Goal: Information Seeking & Learning: Learn about a topic

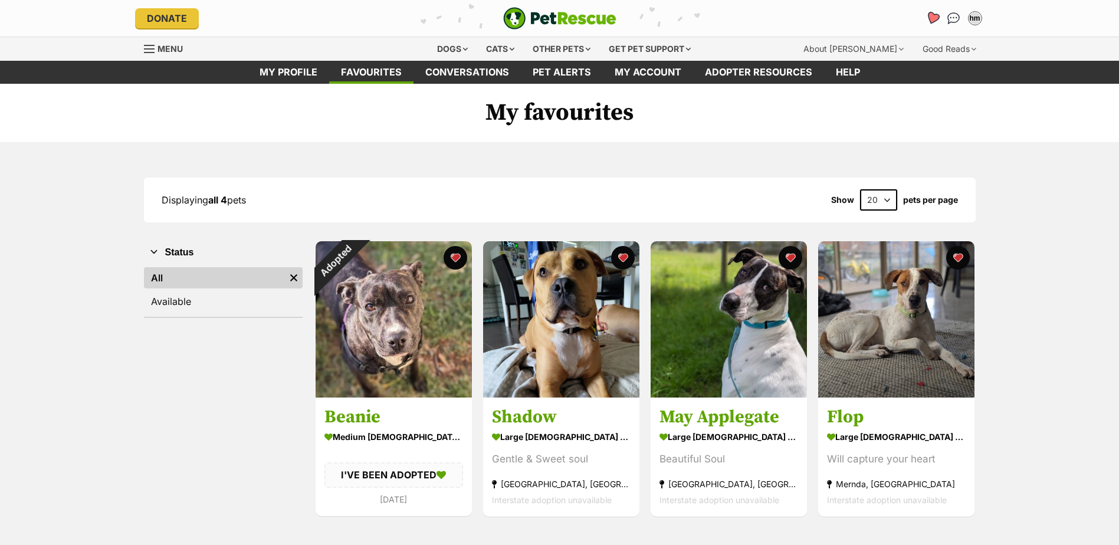
click at [924, 19] on link "Favourites" at bounding box center [932, 18] width 24 height 24
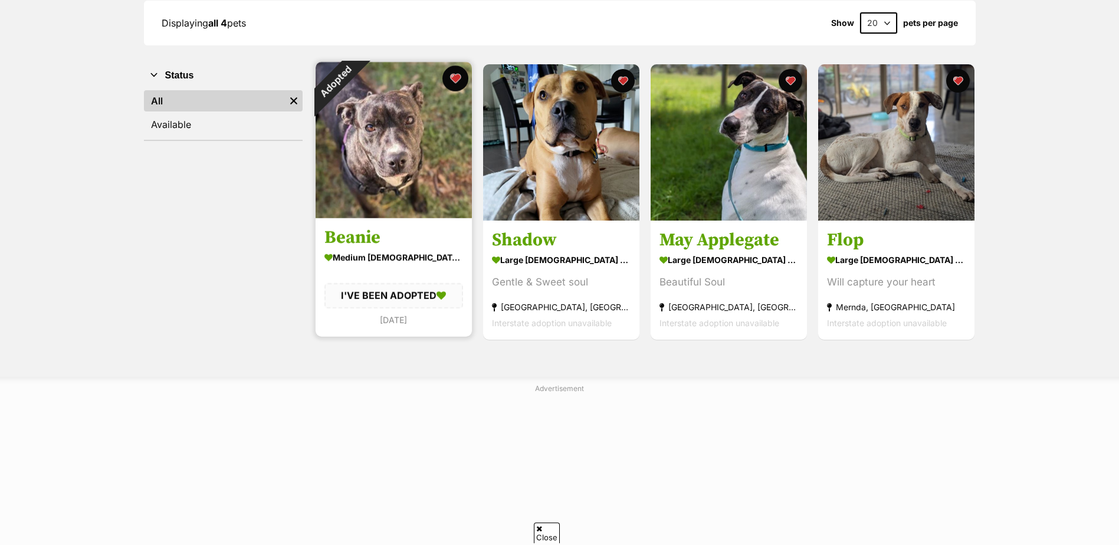
click at [457, 78] on button "favourite" at bounding box center [455, 78] width 26 height 26
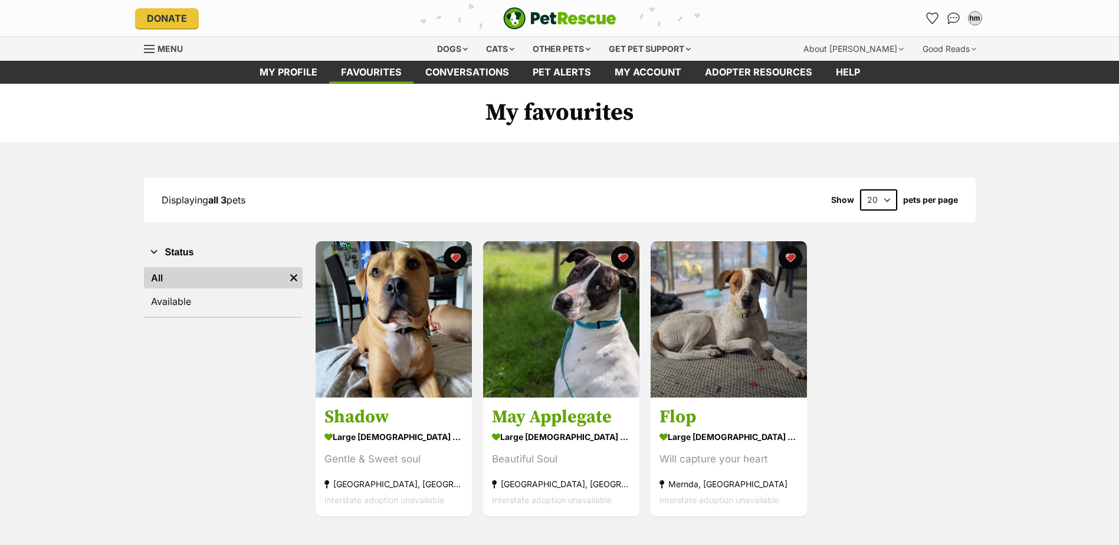
click at [1016, 398] on div "Displaying all 3 pets Show 20 40 60 pets per page Visit PetRescue TV (external …" at bounding box center [559, 347] width 1119 height 411
click at [464, 52] on div "Dogs" at bounding box center [452, 49] width 47 height 24
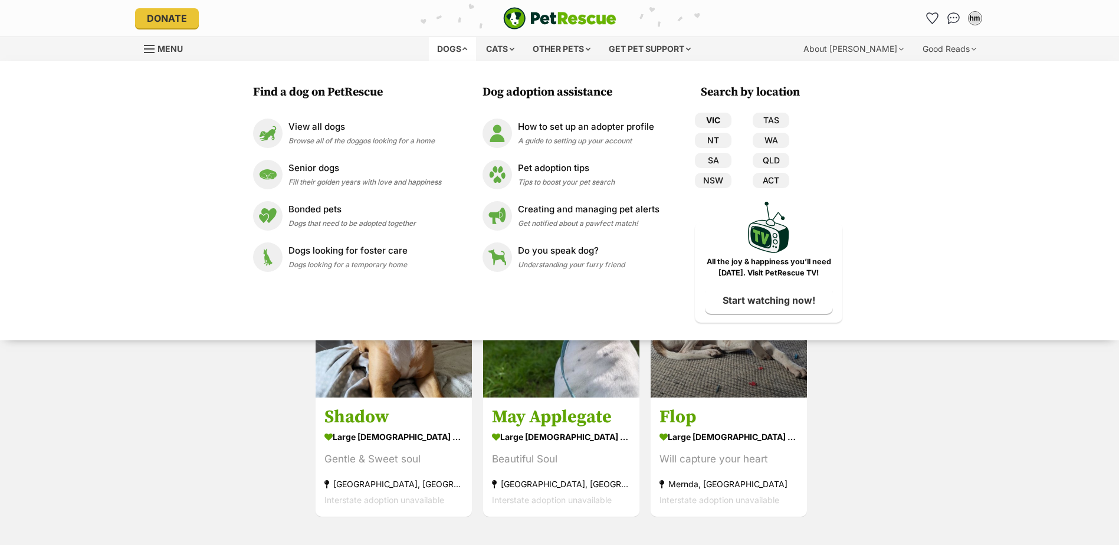
click at [721, 124] on link "VIC" at bounding box center [713, 120] width 37 height 15
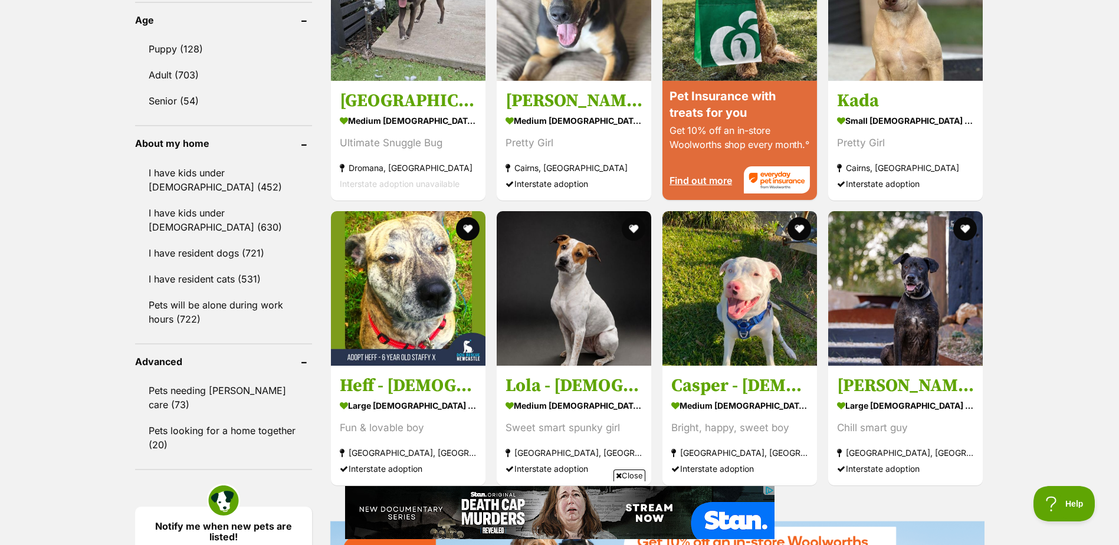
scroll to position [1239, 0]
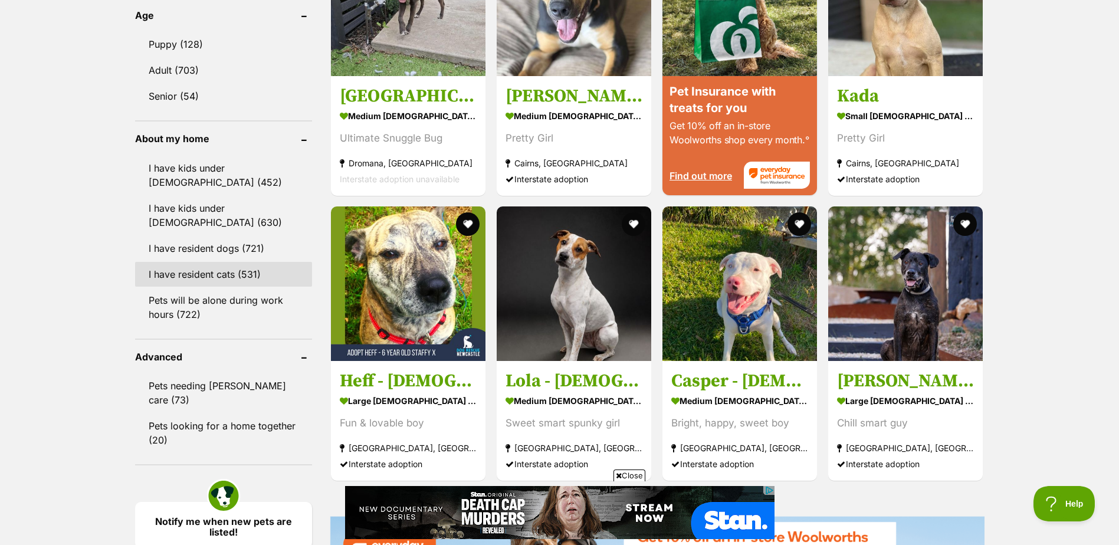
click at [248, 265] on link "I have resident cats (531)" at bounding box center [223, 274] width 177 height 25
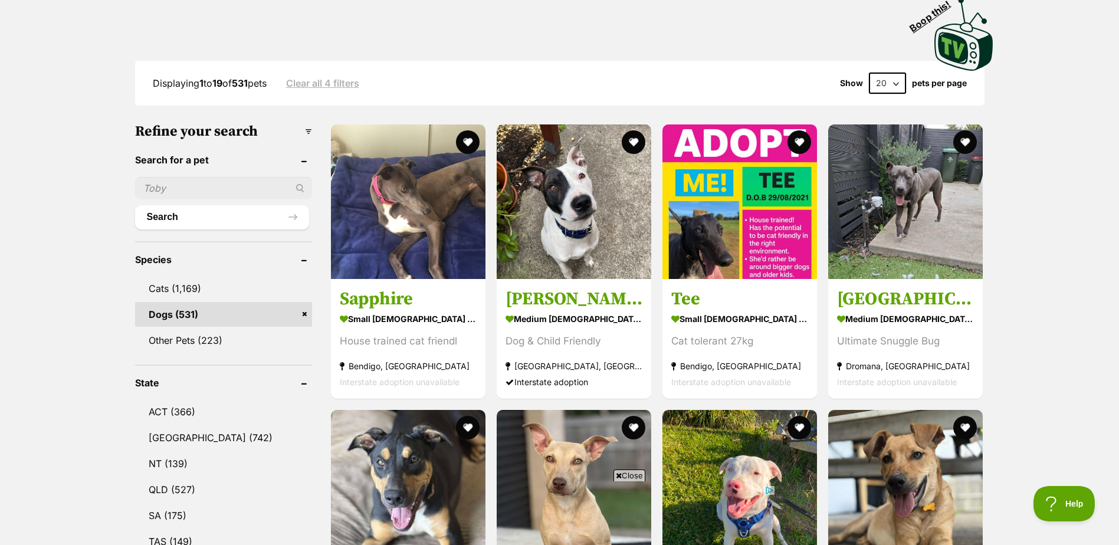
scroll to position [236, 0]
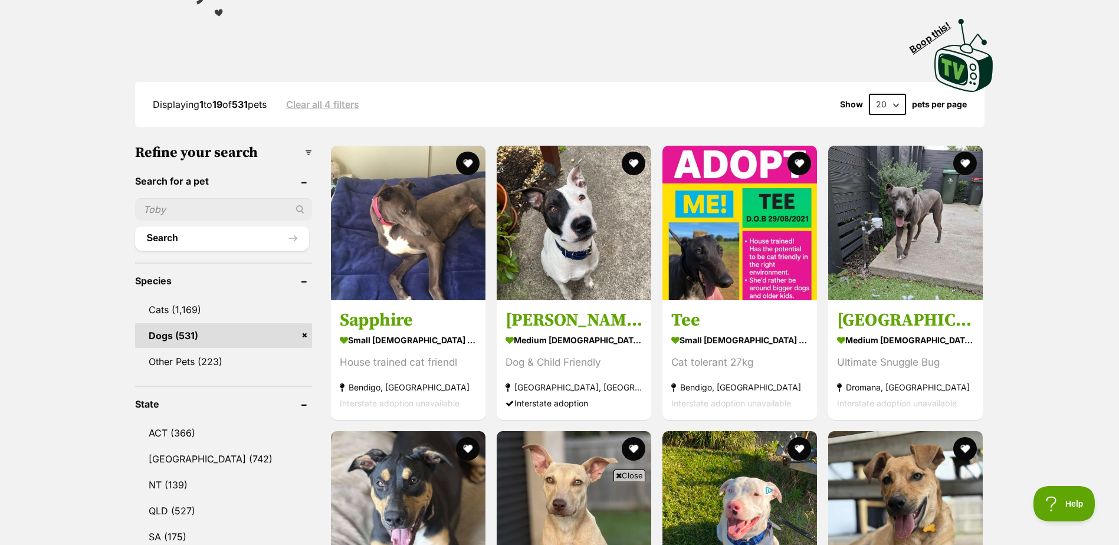
click at [901, 100] on select "20 40 60" at bounding box center [887, 104] width 37 height 21
select select "60"
click at [869, 94] on select "20 40 60" at bounding box center [887, 104] width 37 height 21
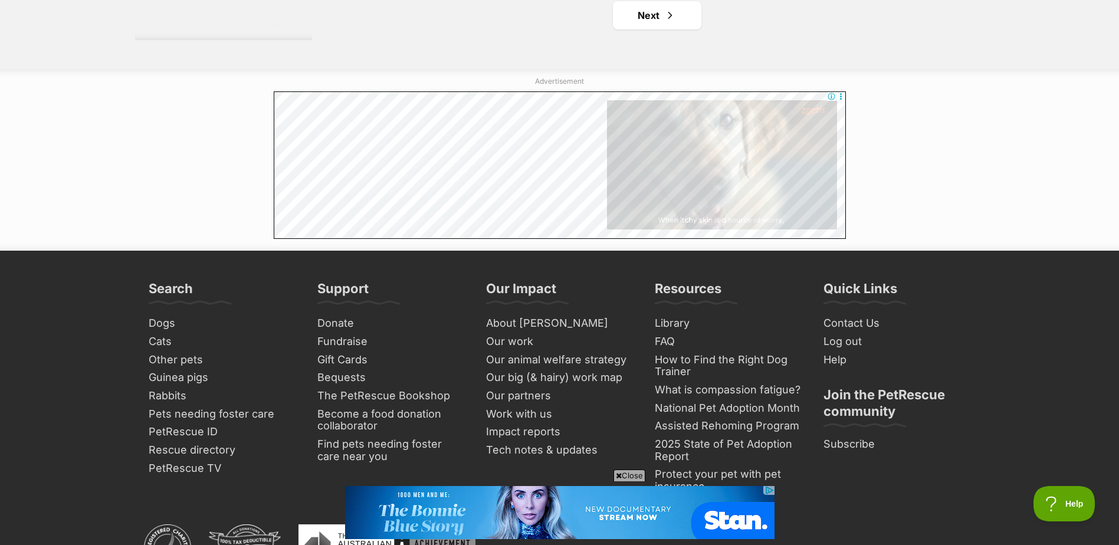
scroll to position [6253, 0]
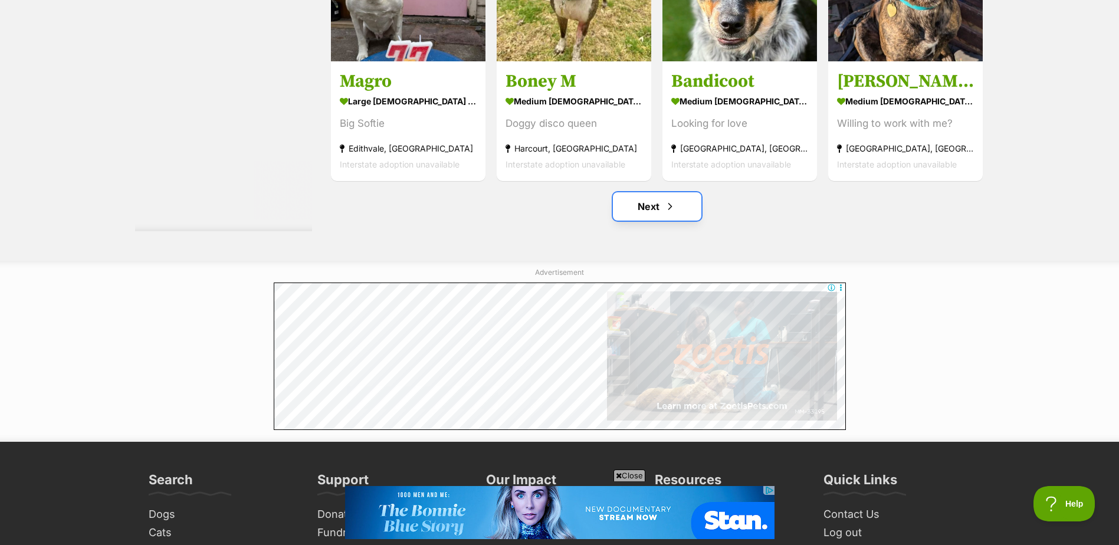
click at [677, 210] on link "Next" at bounding box center [657, 206] width 88 height 28
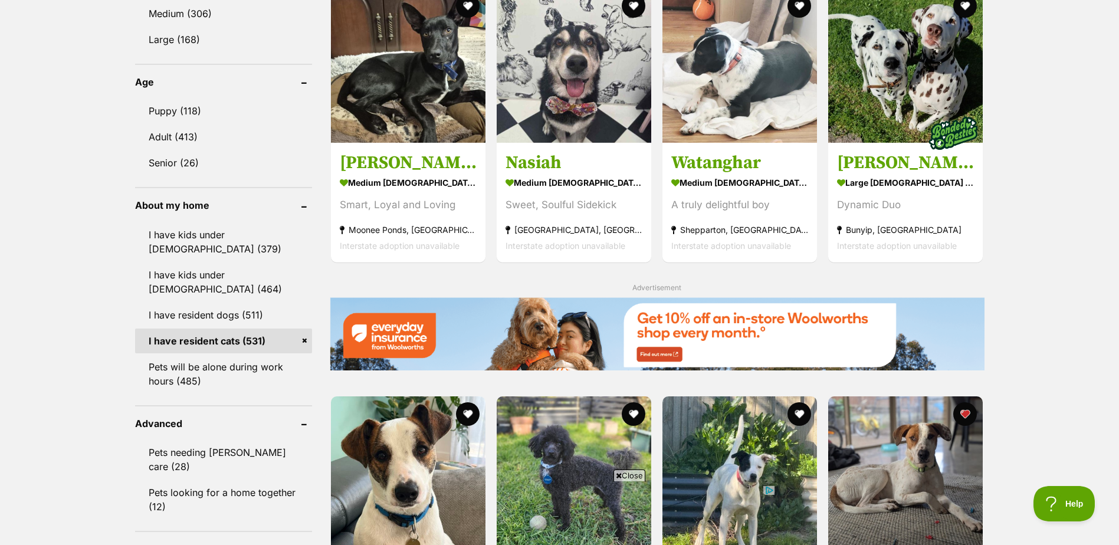
scroll to position [1062, 0]
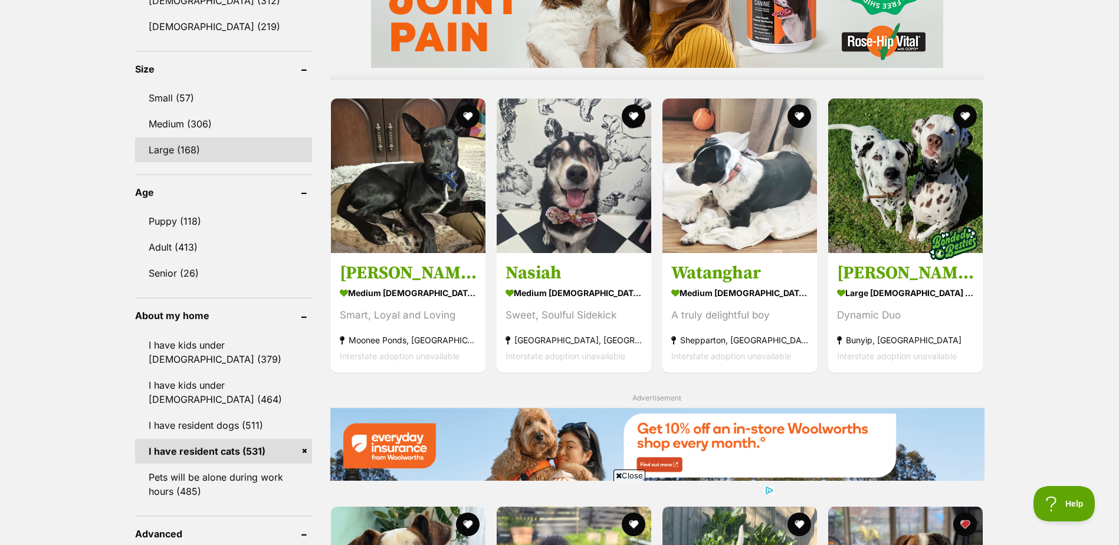
click at [183, 155] on link "Large (168)" at bounding box center [223, 149] width 177 height 25
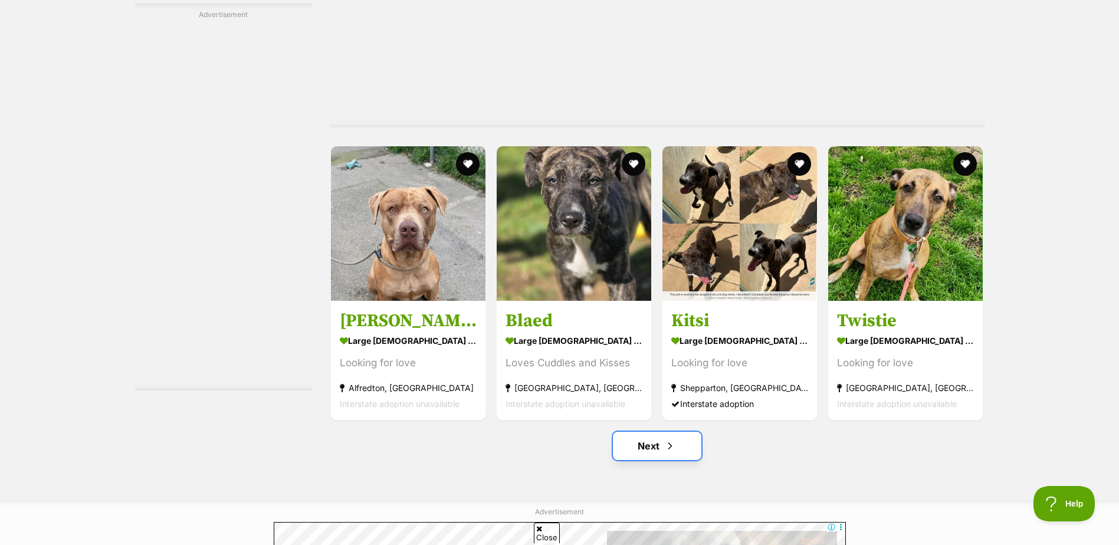
click at [633, 450] on link "Next" at bounding box center [657, 446] width 88 height 28
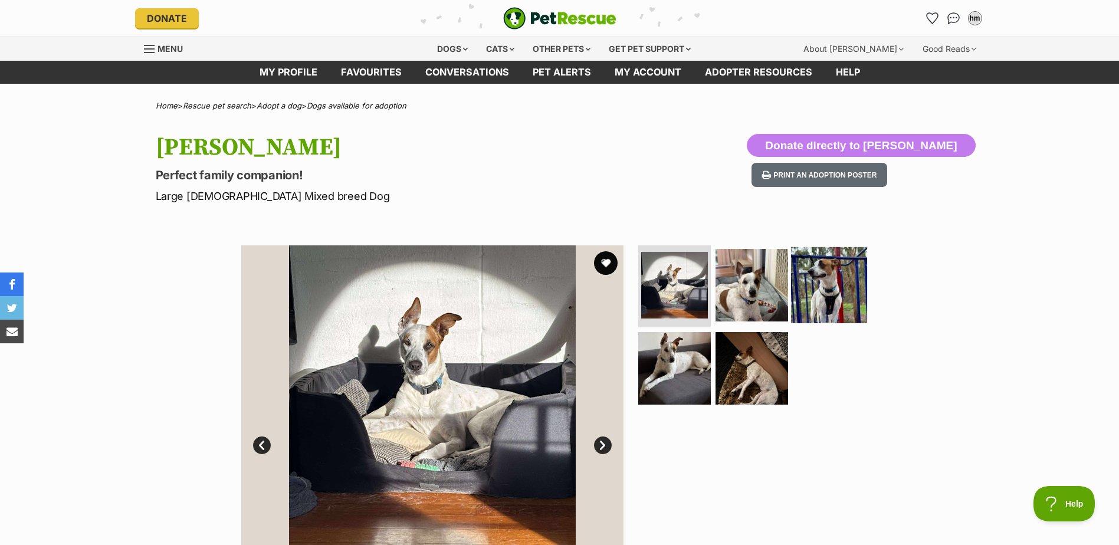
click at [825, 276] on img at bounding box center [829, 285] width 76 height 76
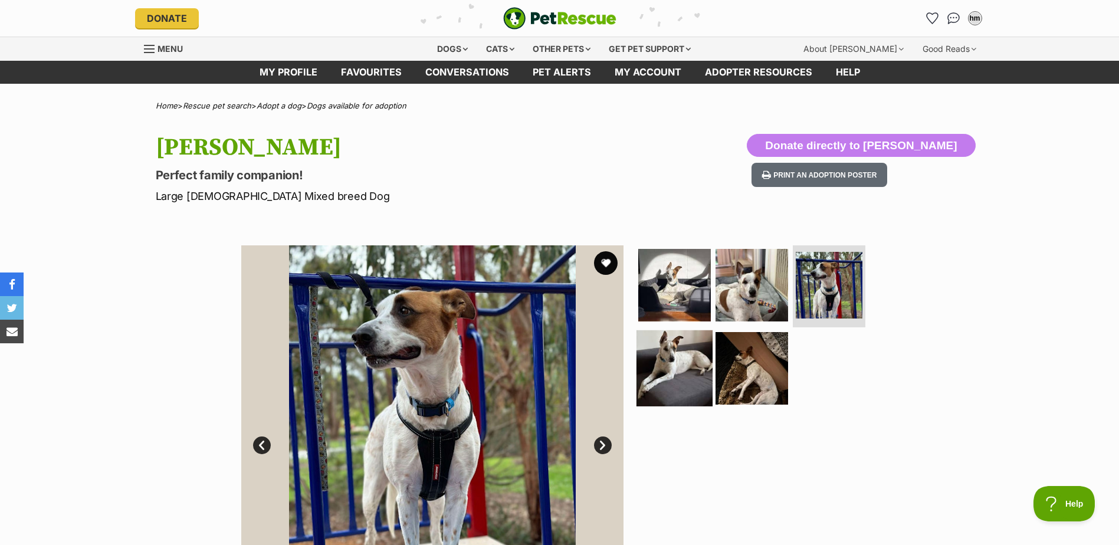
click at [693, 350] on img at bounding box center [675, 368] width 76 height 76
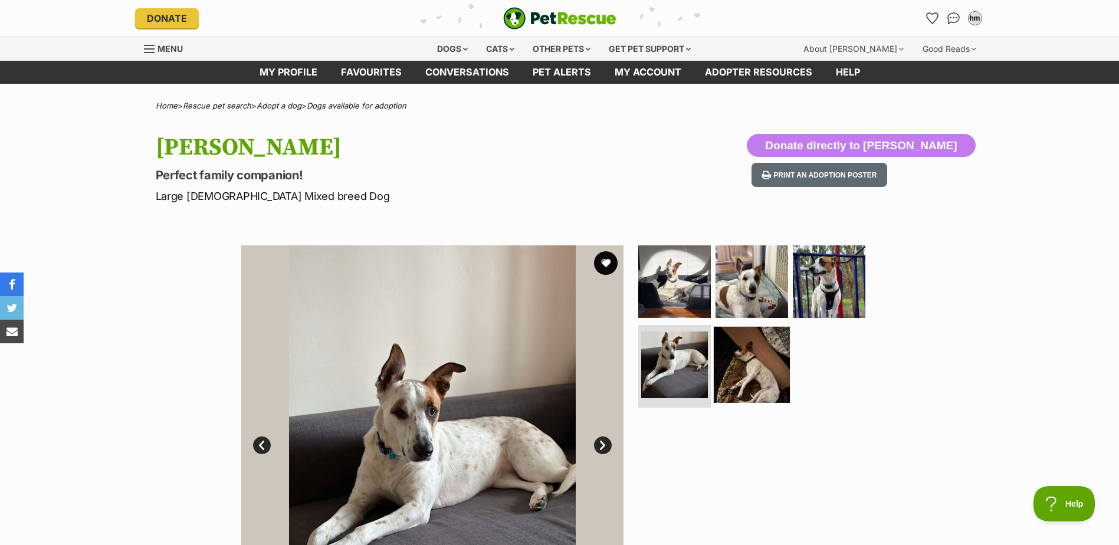
click at [754, 360] on img at bounding box center [752, 365] width 76 height 76
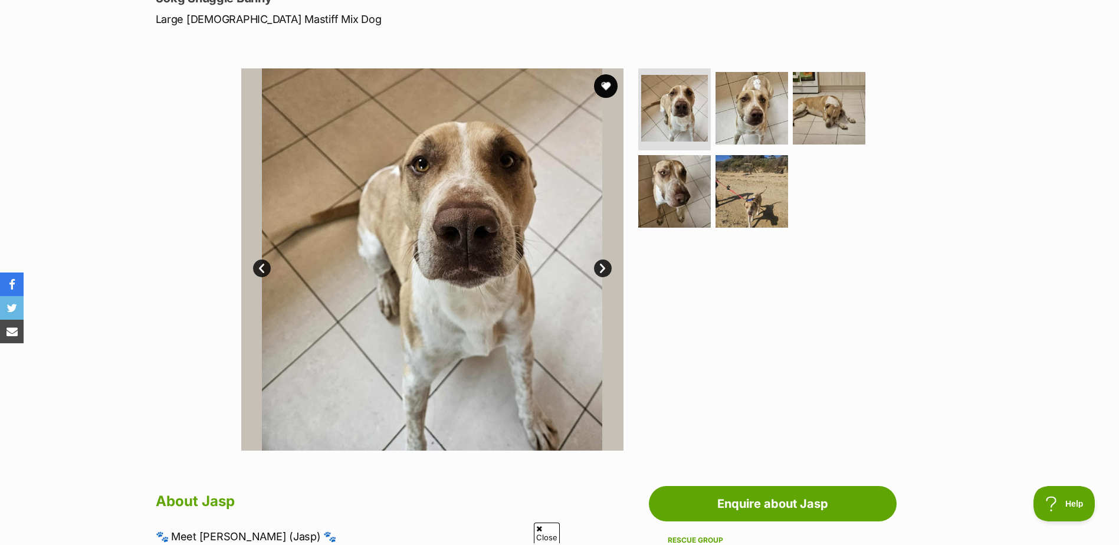
click at [608, 259] on img at bounding box center [432, 259] width 382 height 382
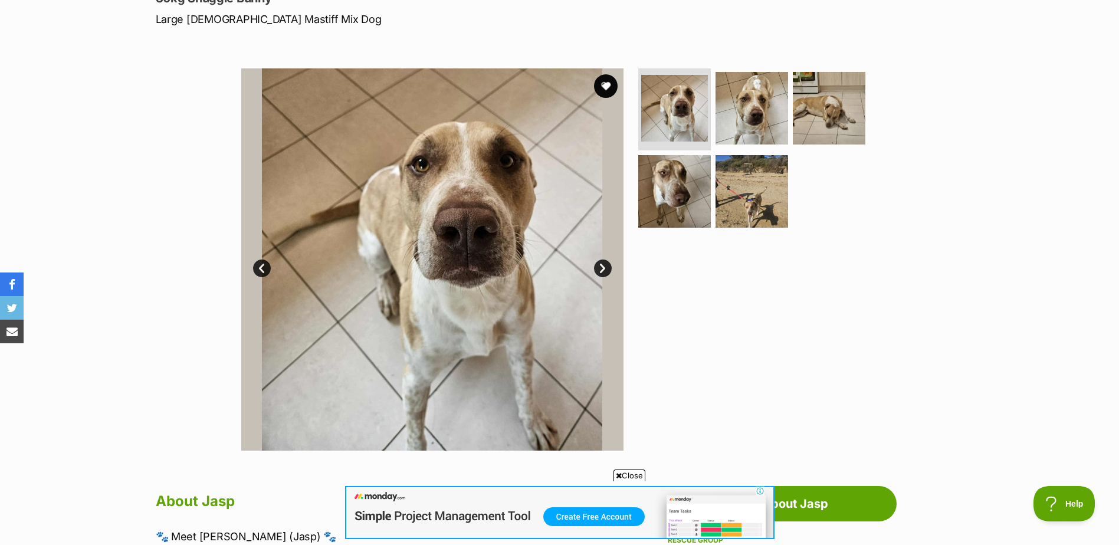
click at [609, 265] on link "Next" at bounding box center [603, 269] width 18 height 18
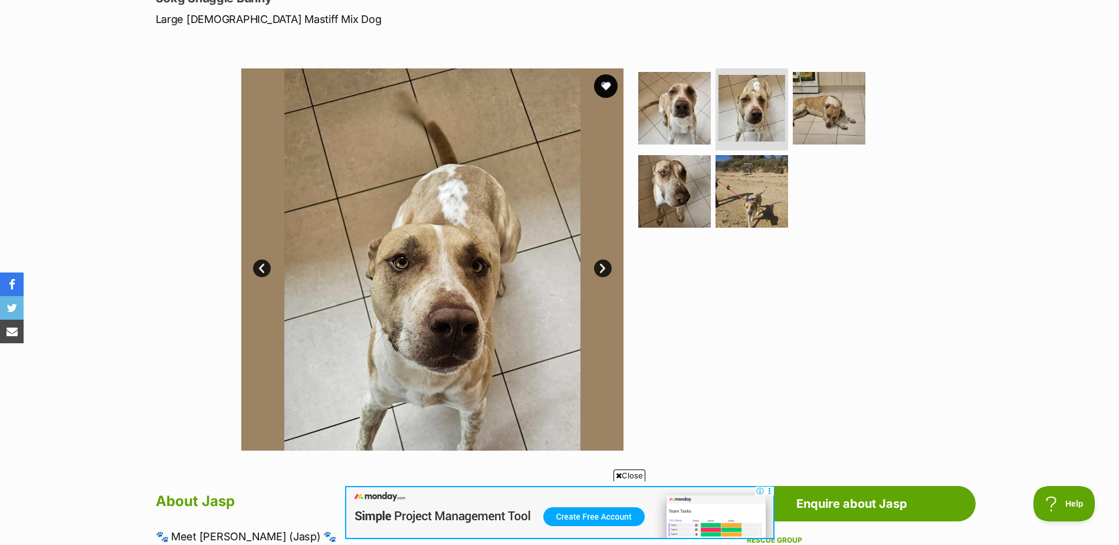
click at [608, 265] on link "Next" at bounding box center [603, 269] width 18 height 18
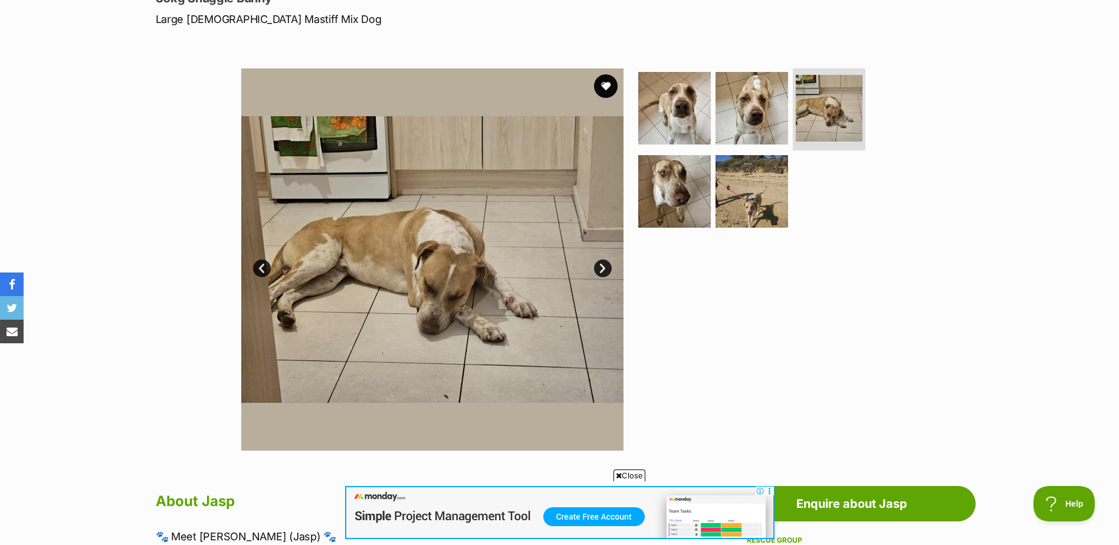
click at [608, 265] on link "Next" at bounding box center [603, 269] width 18 height 18
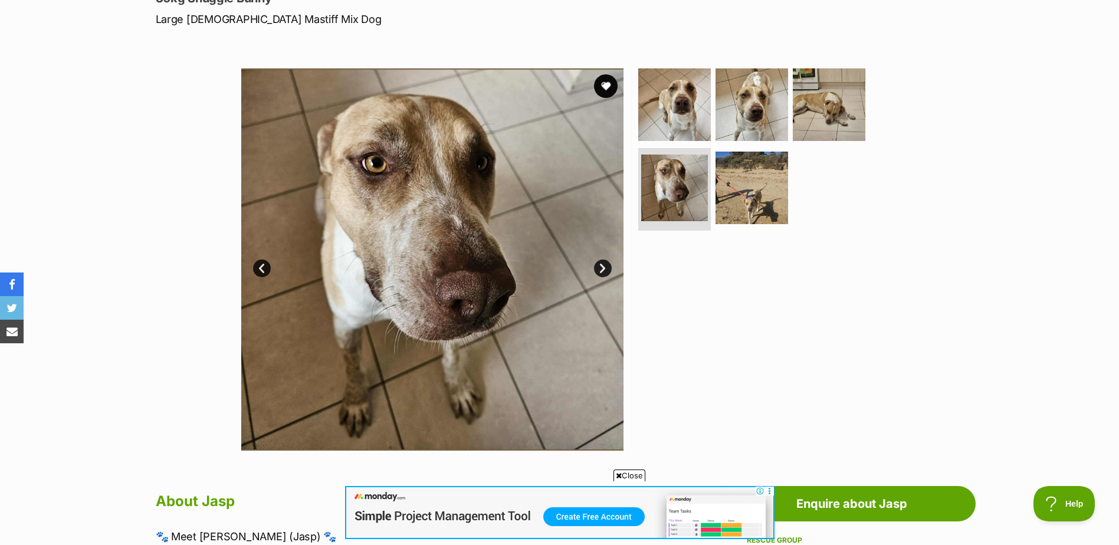
click at [608, 265] on link "Next" at bounding box center [603, 269] width 18 height 18
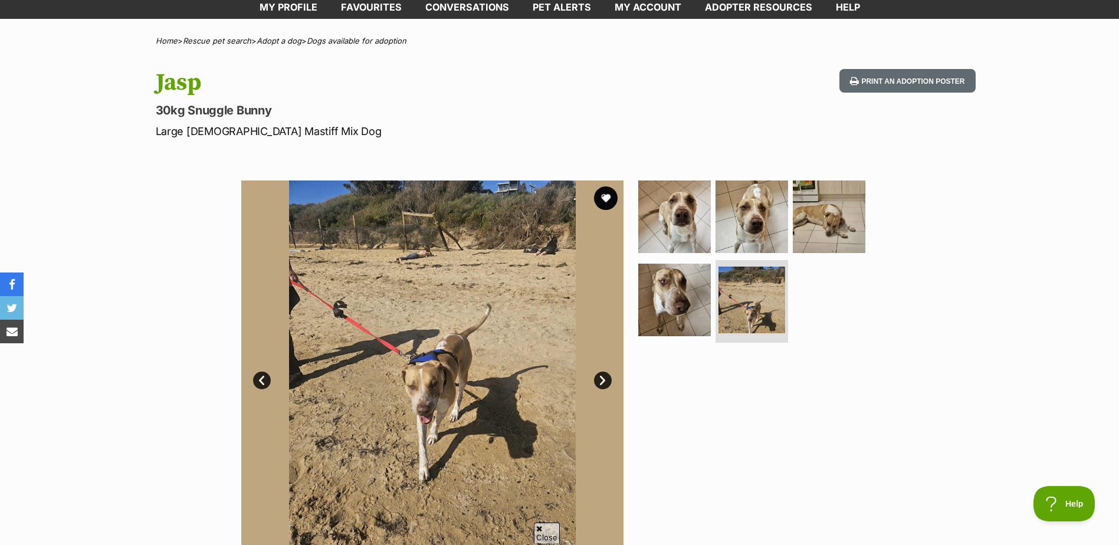
scroll to position [59, 0]
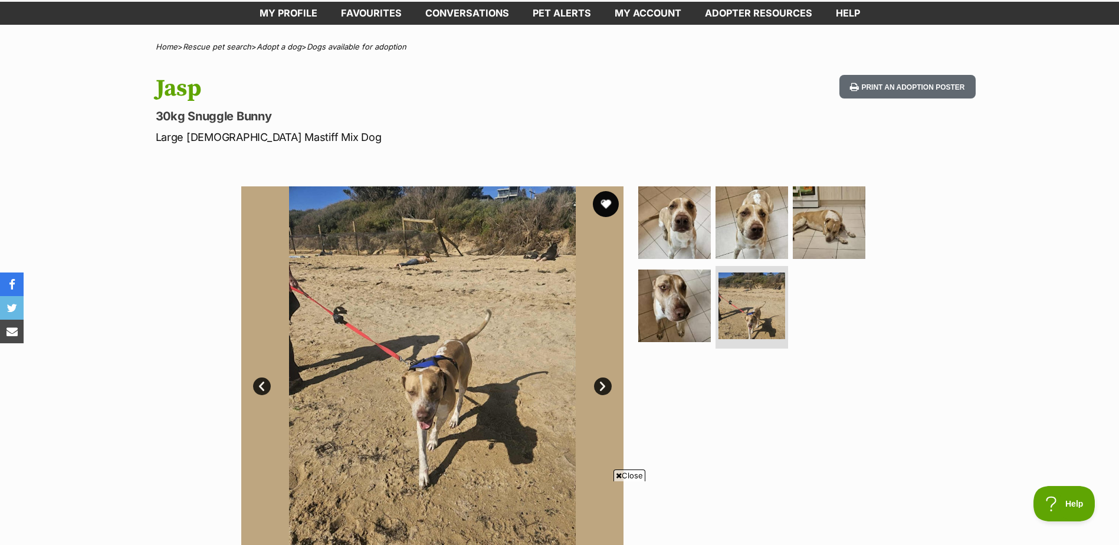
click at [604, 204] on button "favourite" at bounding box center [606, 204] width 26 height 26
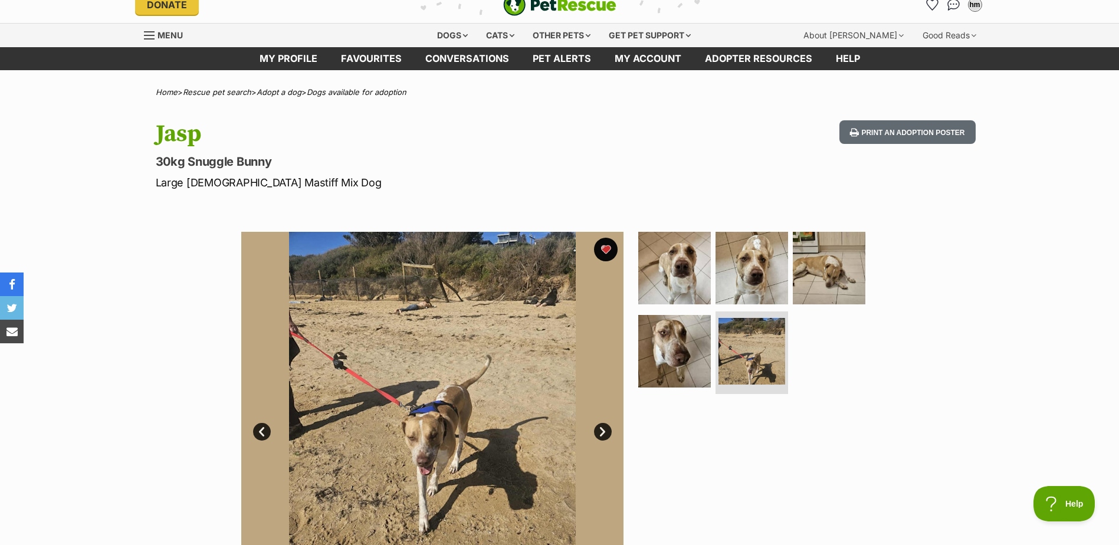
scroll to position [0, 0]
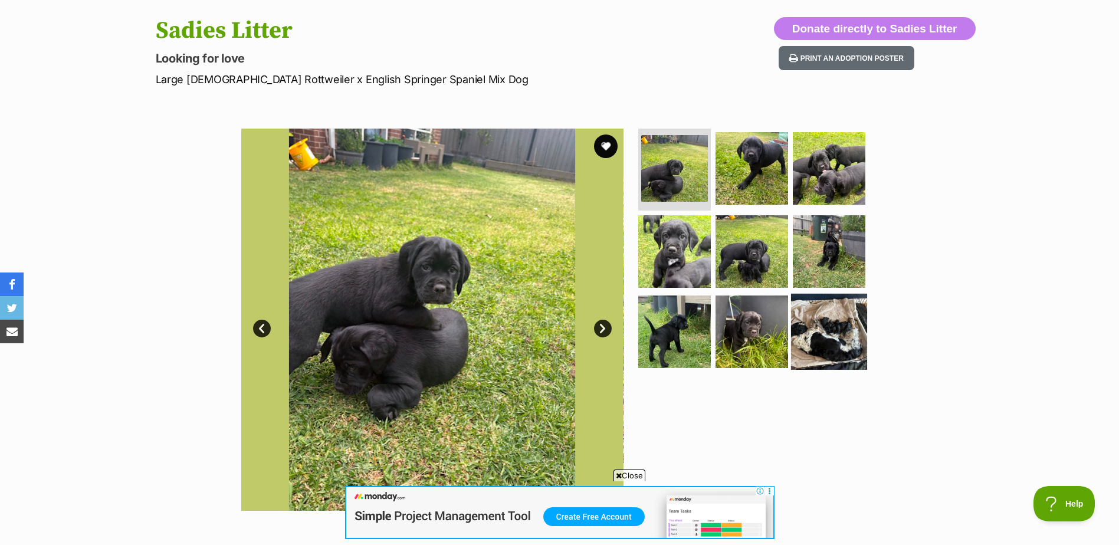
scroll to position [118, 0]
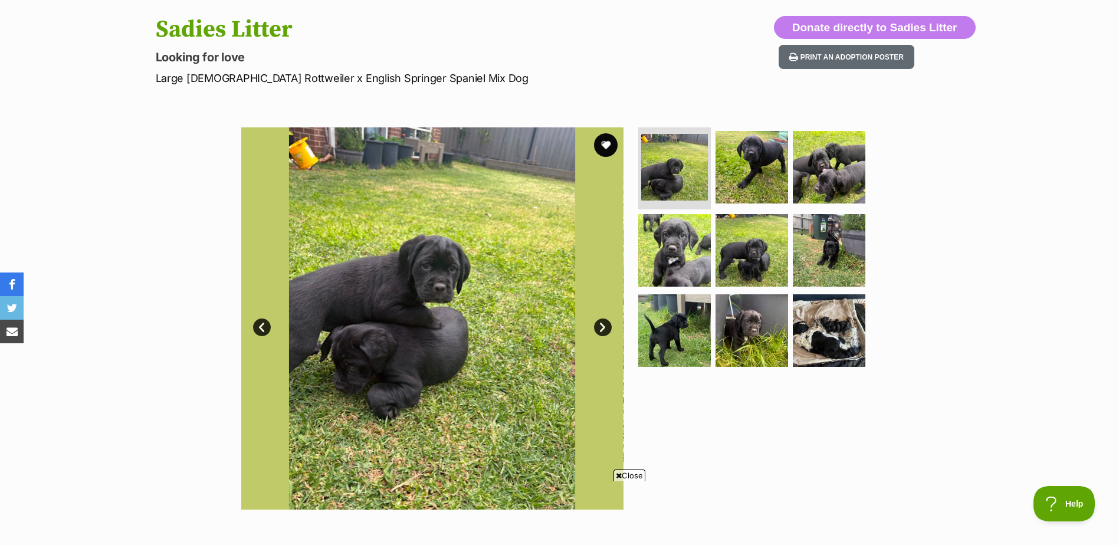
click at [594, 328] on link "Next" at bounding box center [603, 328] width 18 height 18
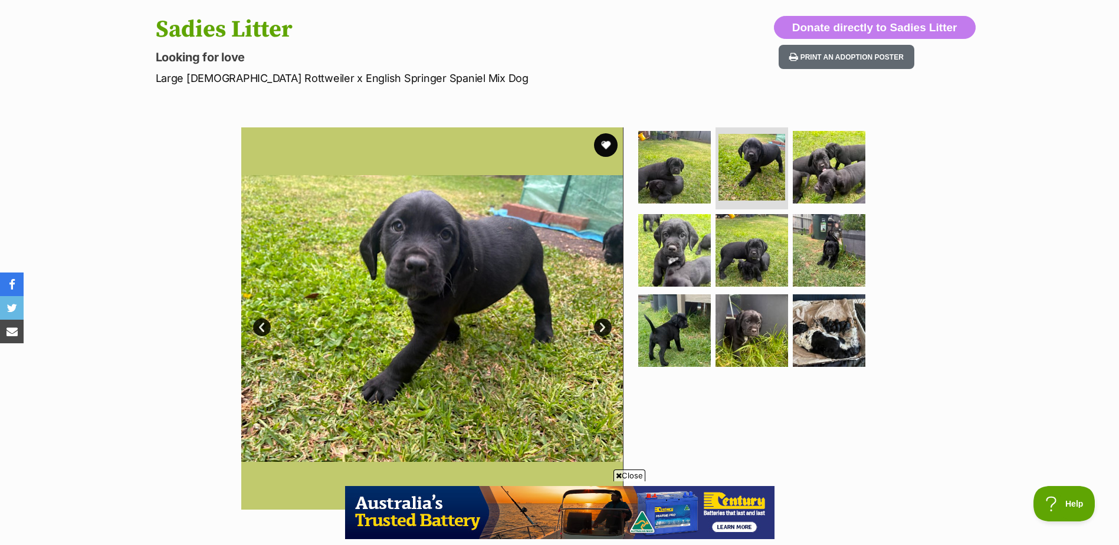
click at [595, 328] on link "Next" at bounding box center [603, 328] width 18 height 18
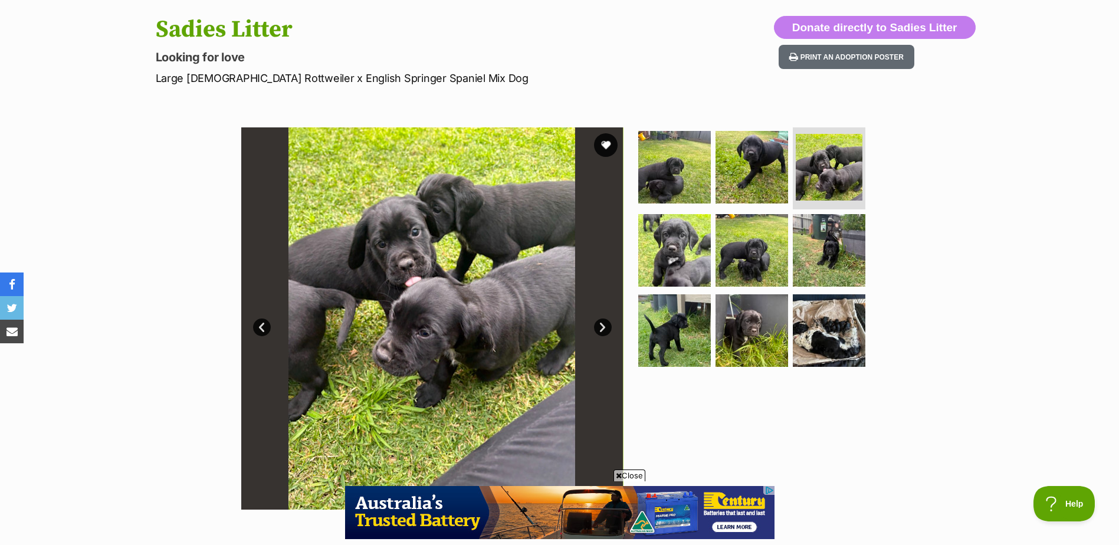
click at [595, 328] on link "Next" at bounding box center [603, 328] width 18 height 18
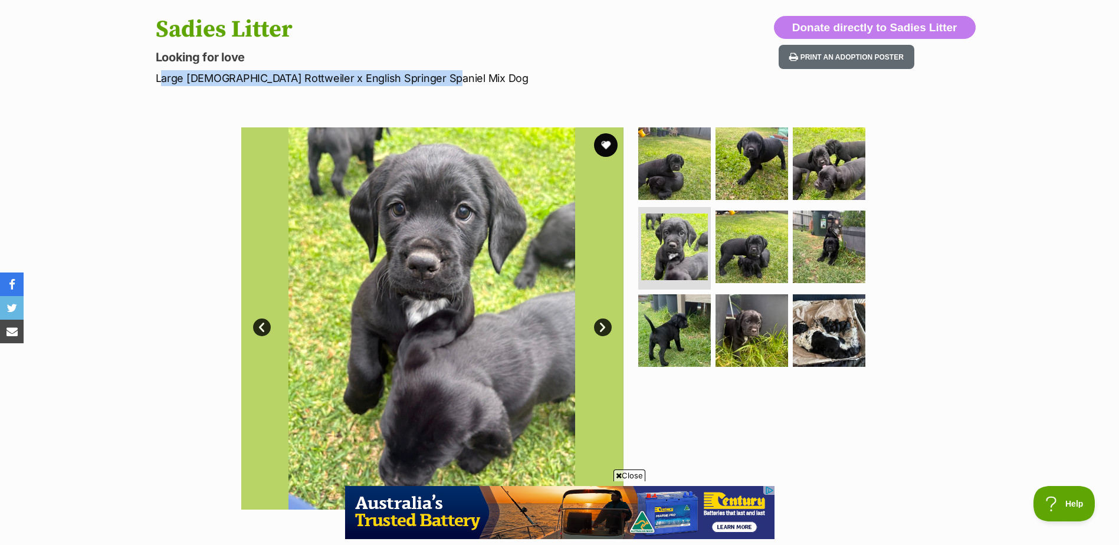
drag, startPoint x: 441, startPoint y: 78, endPoint x: 151, endPoint y: 75, distance: 289.7
click at [151, 75] on div "Sadies Litter Looking for love Large Male Rottweiler x English Springer Spaniel…" at bounding box center [559, 51] width 867 height 70
copy p "Large Male Rottweiler x English Springer Spaniel Mix Dog"
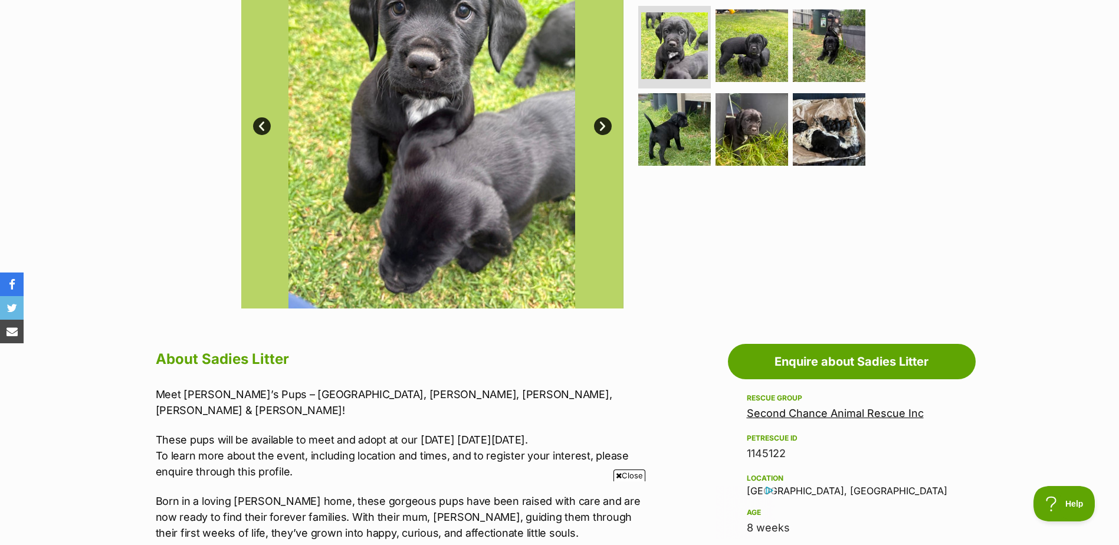
scroll to position [118, 0]
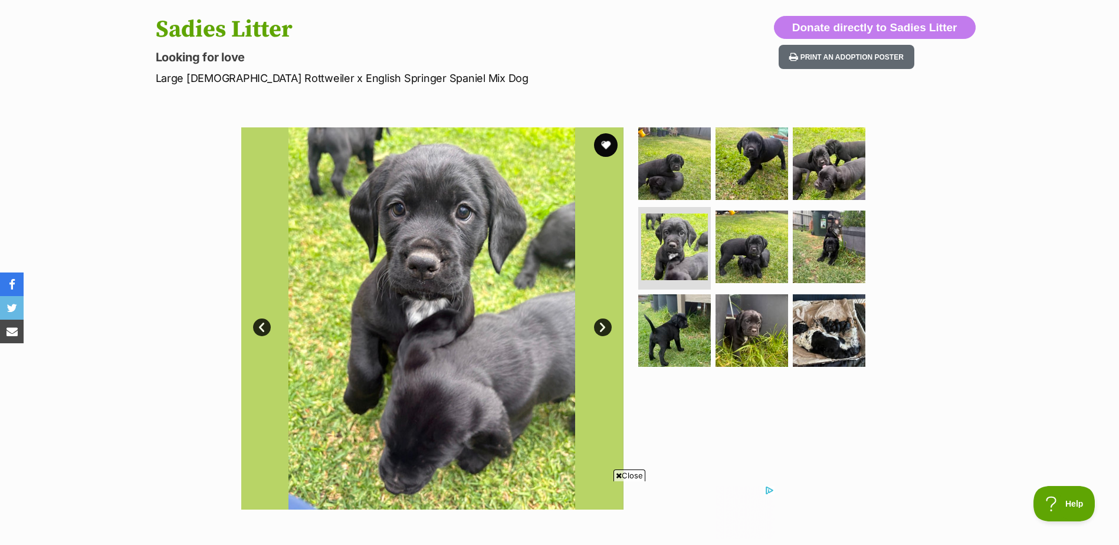
click at [608, 324] on link "Next" at bounding box center [603, 328] width 18 height 18
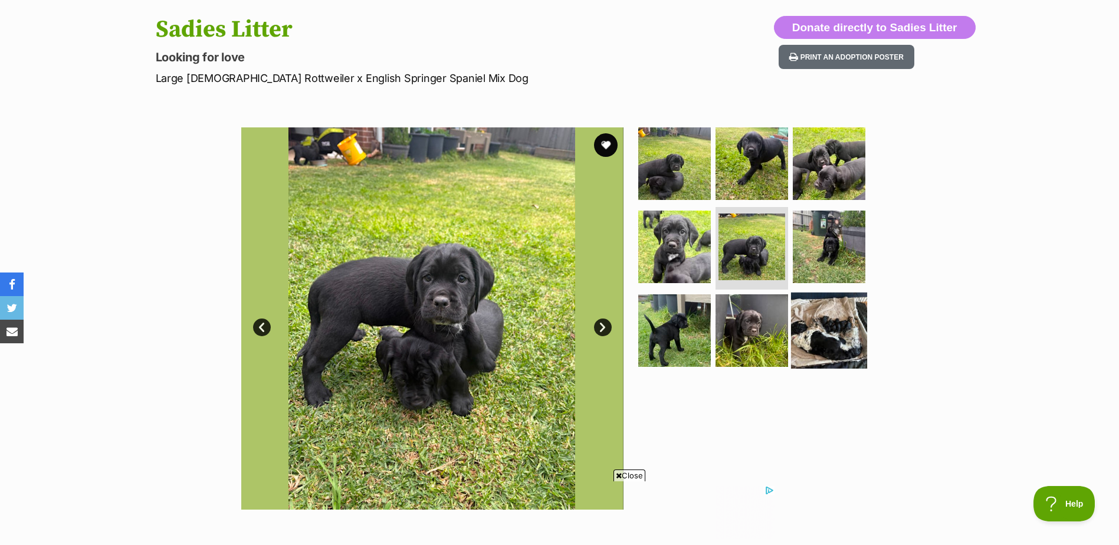
click at [822, 331] on img at bounding box center [829, 331] width 76 height 76
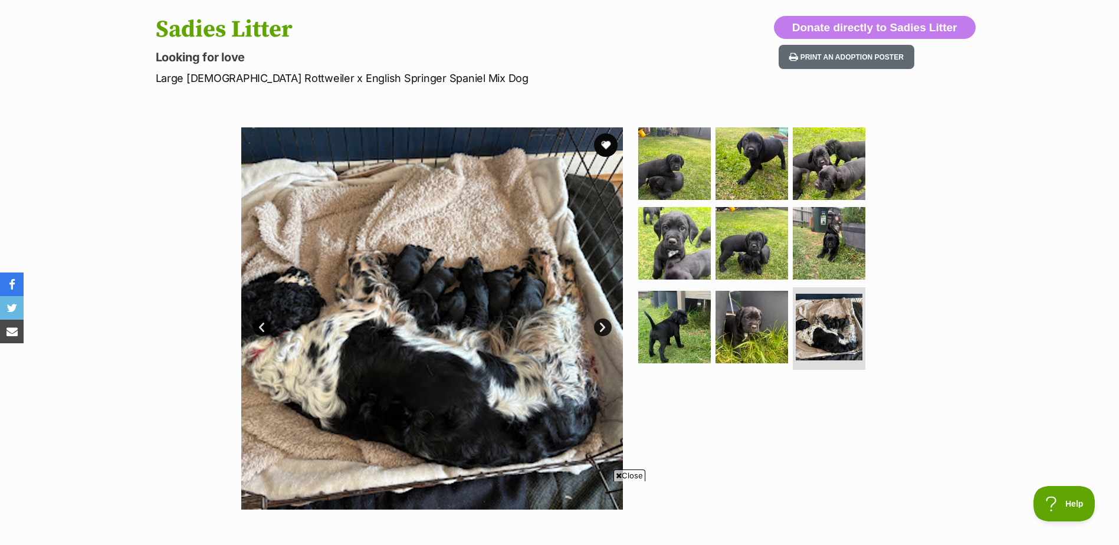
scroll to position [0, 0]
click at [767, 333] on img at bounding box center [752, 327] width 76 height 76
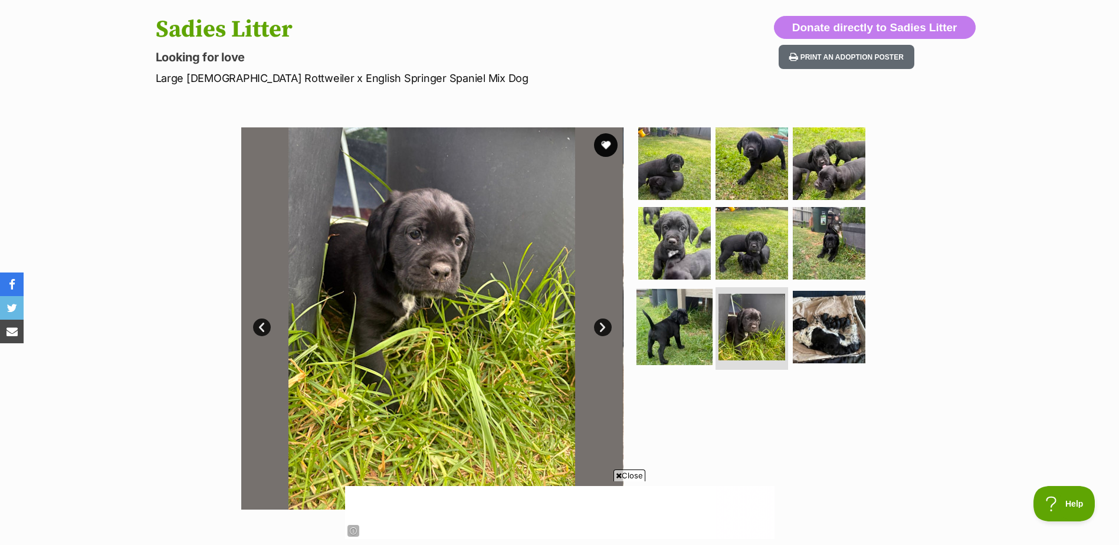
click at [687, 319] on img at bounding box center [675, 327] width 76 height 76
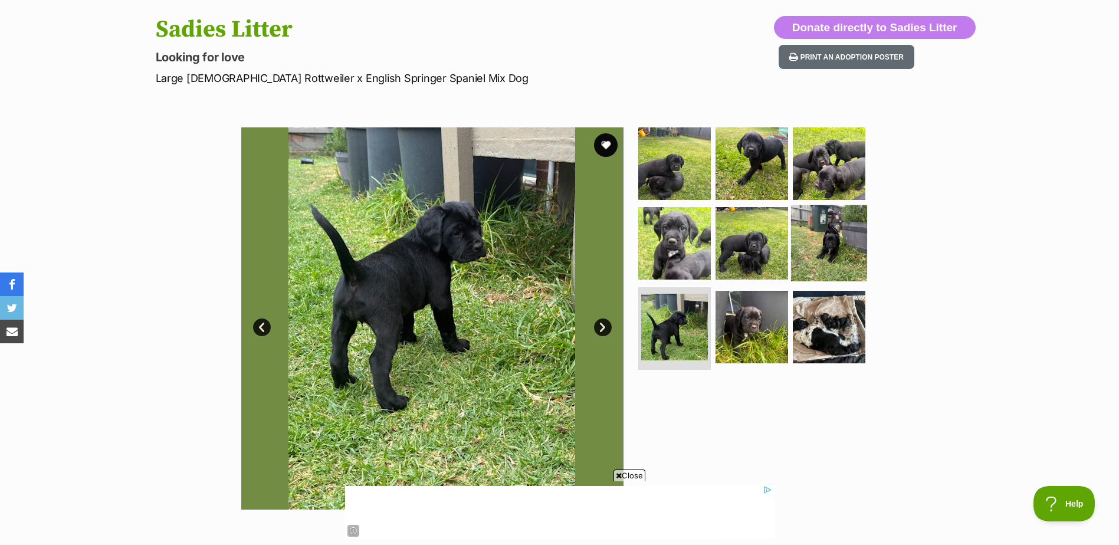
click at [826, 254] on img at bounding box center [829, 243] width 76 height 76
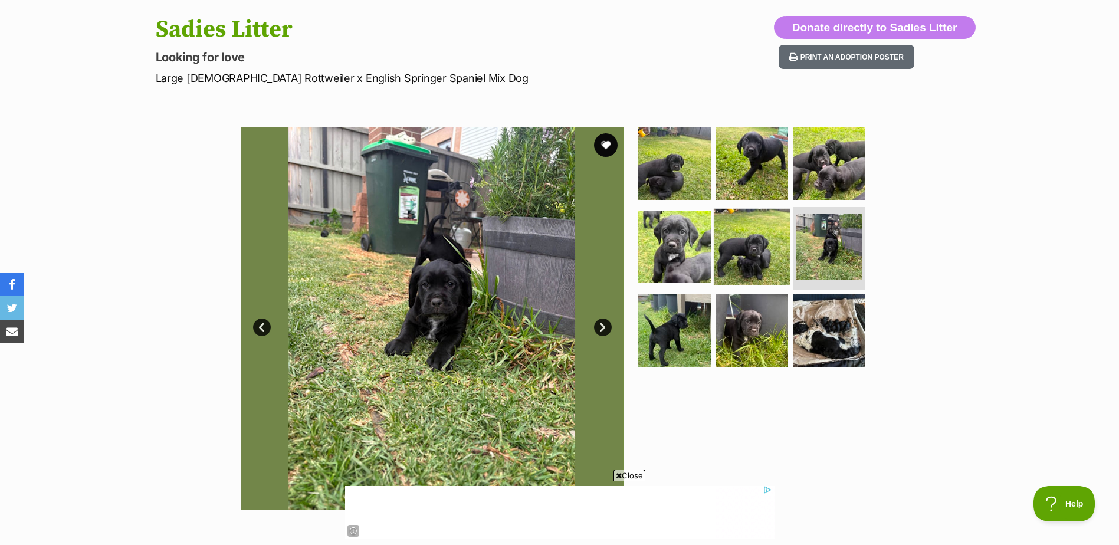
click at [746, 242] on img at bounding box center [752, 247] width 76 height 76
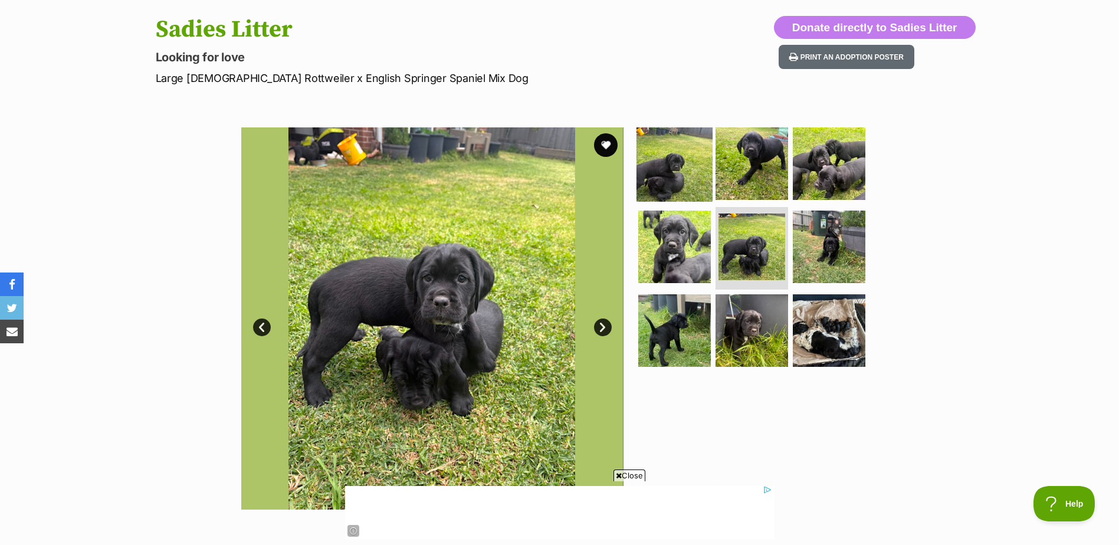
click at [662, 162] on img at bounding box center [675, 163] width 76 height 76
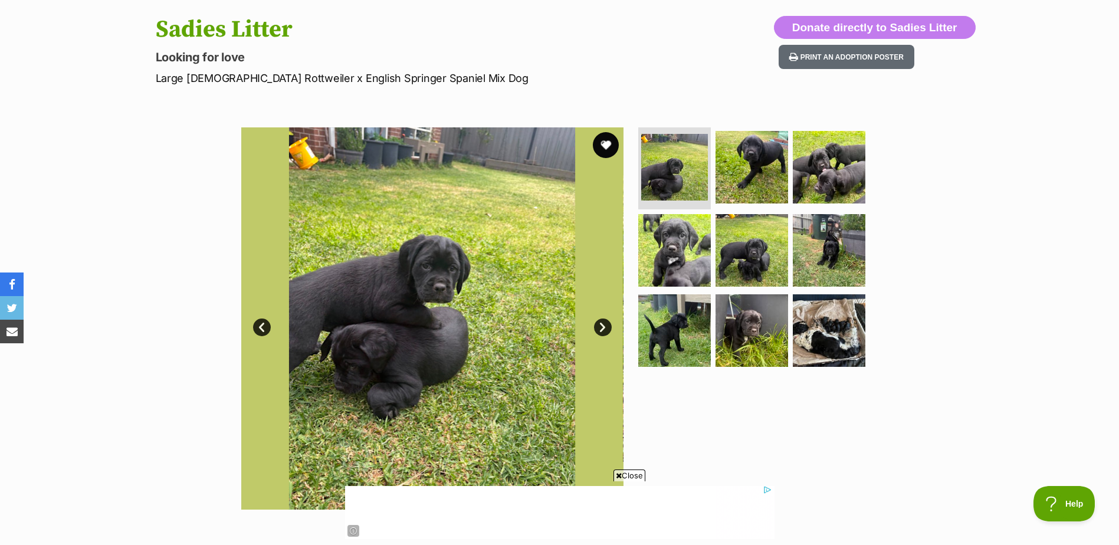
click at [606, 142] on button "favourite" at bounding box center [606, 145] width 26 height 26
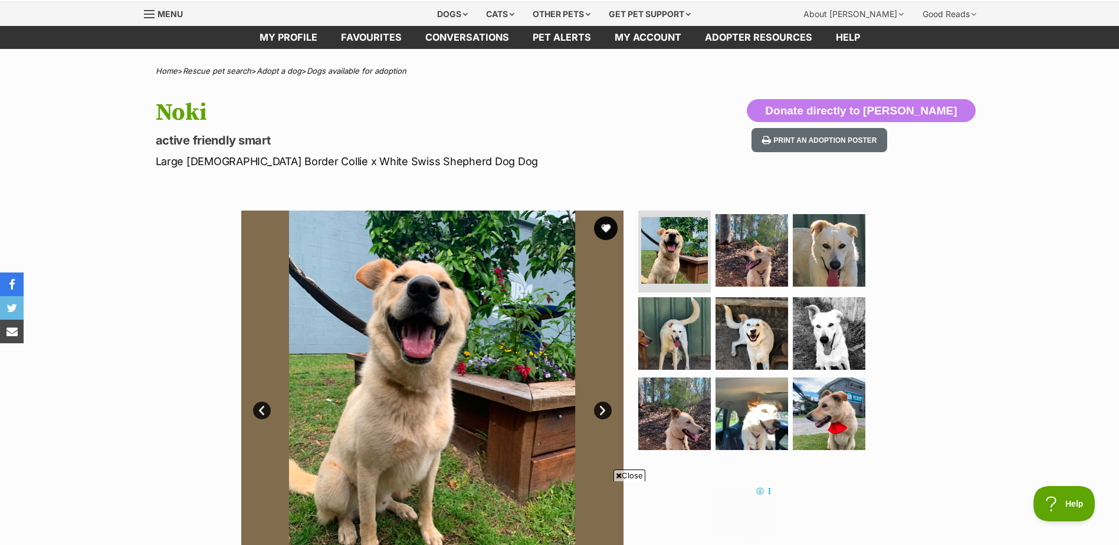
scroll to position [118, 0]
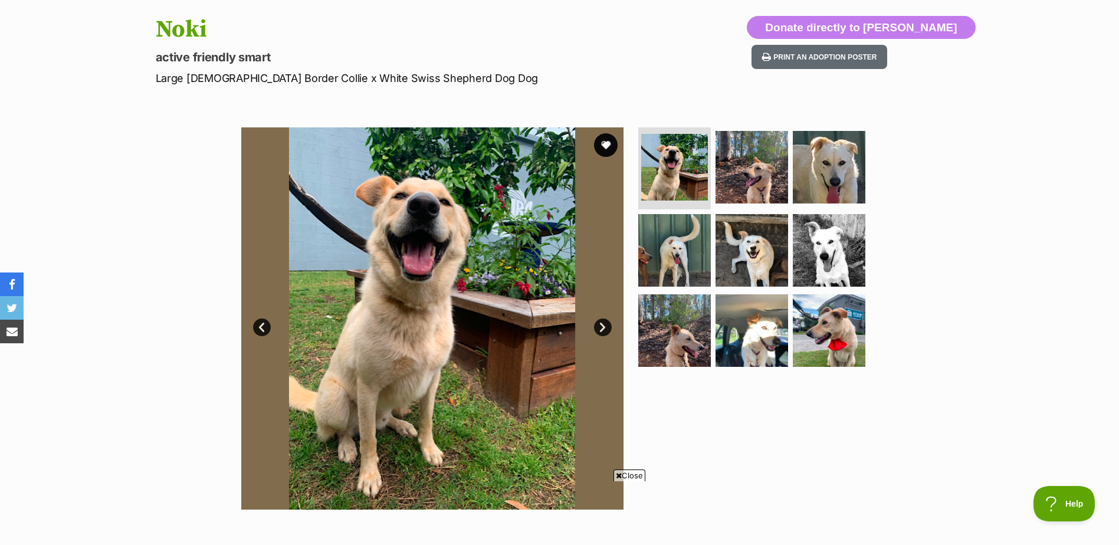
click at [607, 326] on link "Next" at bounding box center [603, 328] width 18 height 18
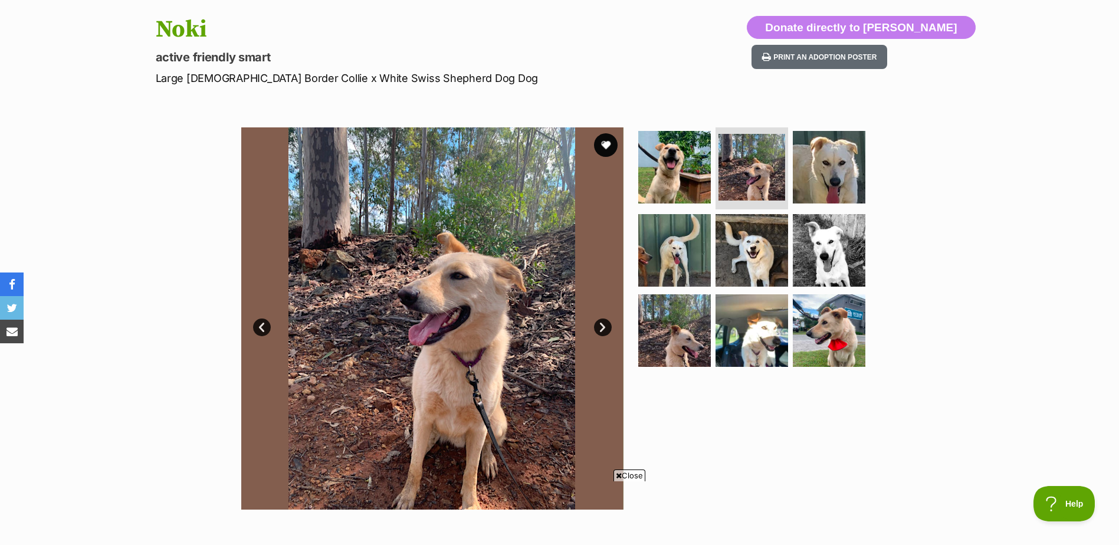
click at [607, 326] on link "Next" at bounding box center [603, 328] width 18 height 18
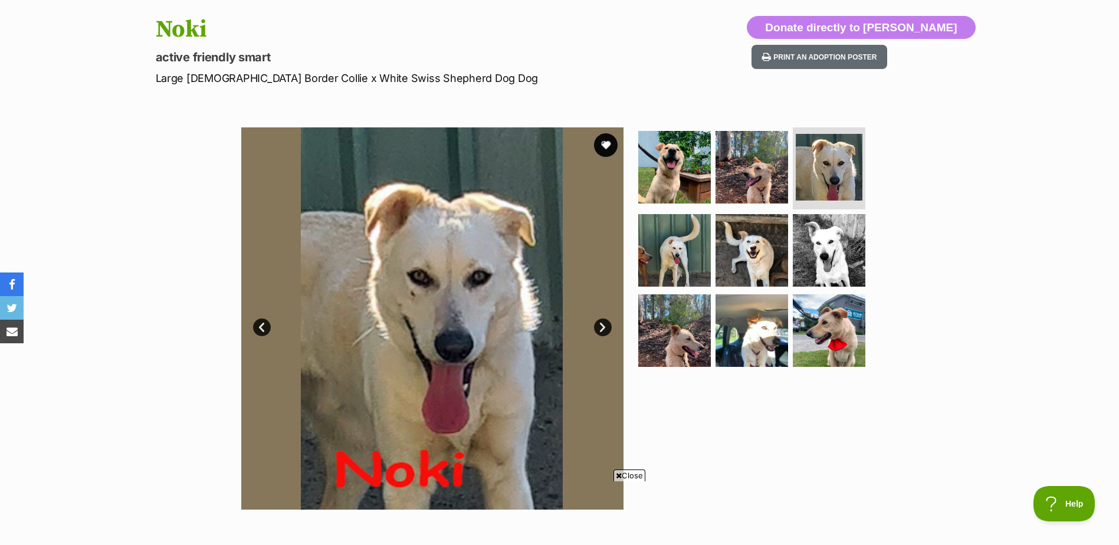
click at [607, 326] on link "Next" at bounding box center [603, 328] width 18 height 18
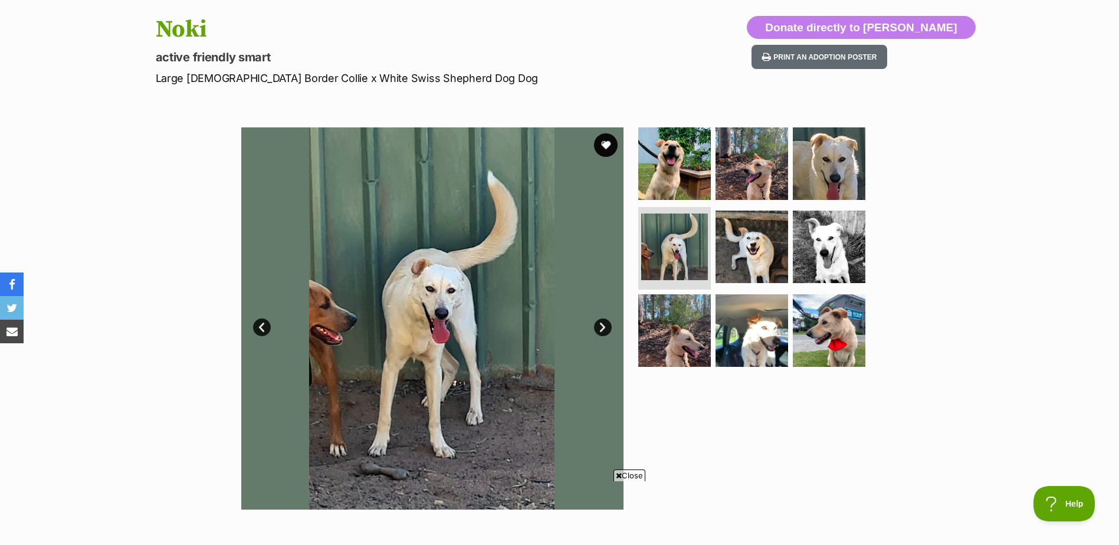
click at [607, 326] on link "Next" at bounding box center [603, 328] width 18 height 18
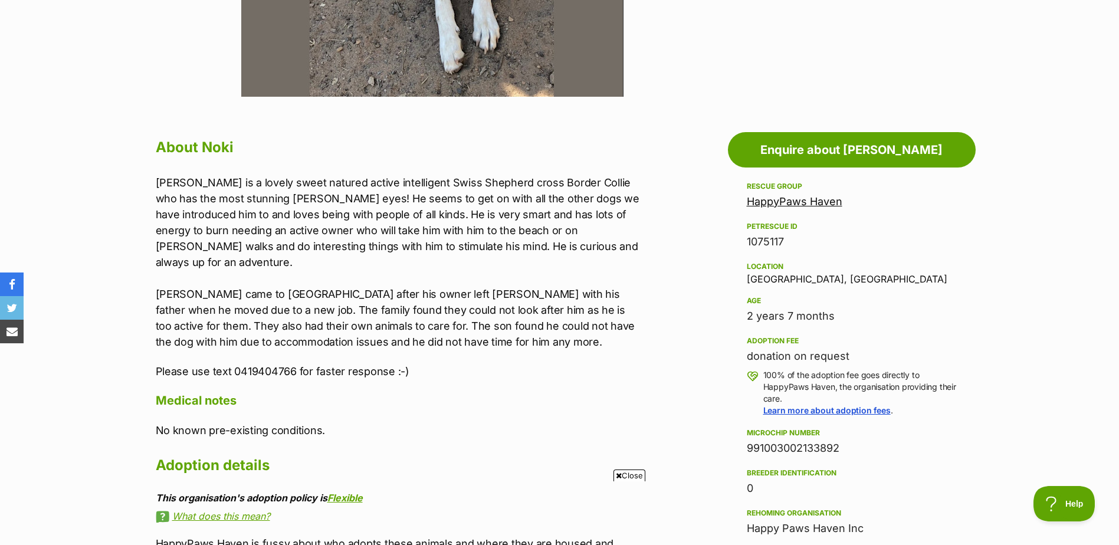
scroll to position [59, 0]
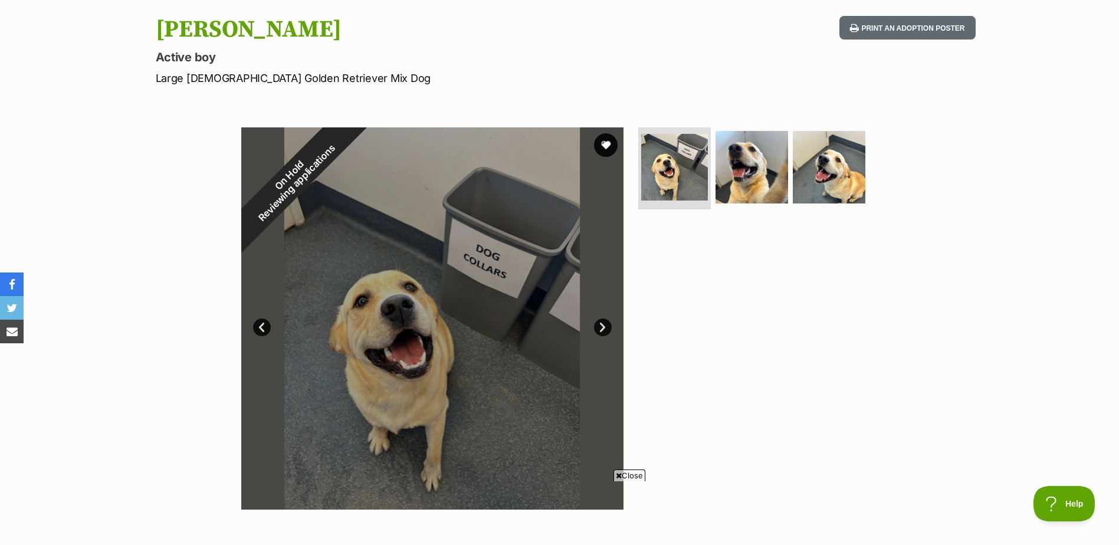
click at [609, 326] on link "Next" at bounding box center [603, 328] width 18 height 18
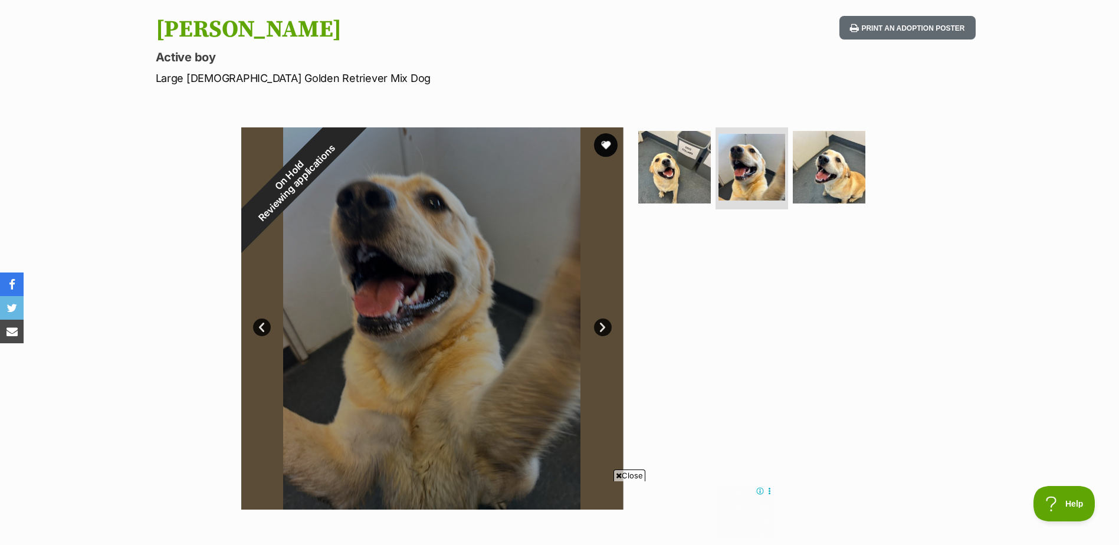
click at [609, 326] on link "Next" at bounding box center [603, 328] width 18 height 18
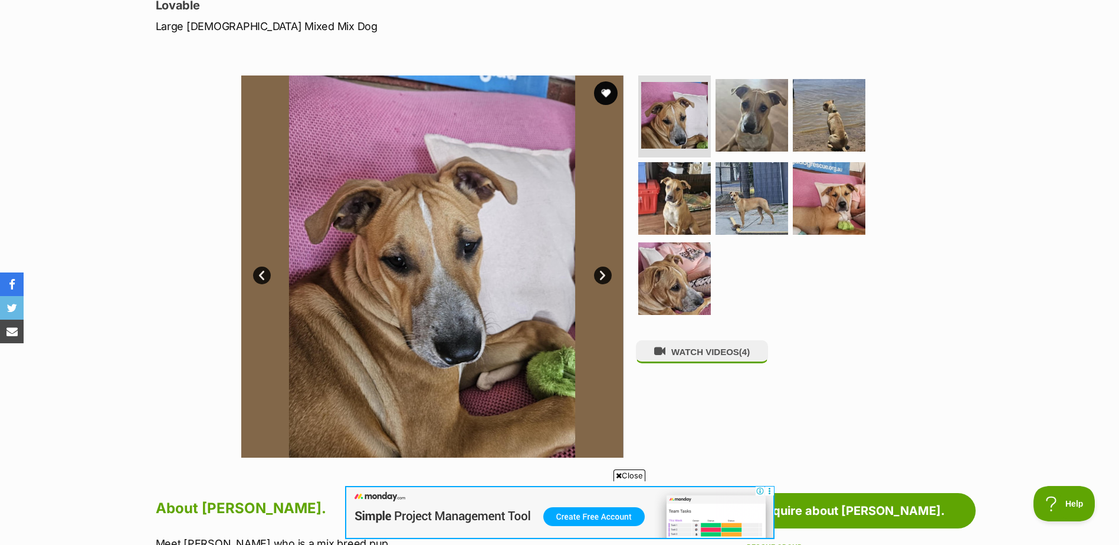
scroll to position [236, 0]
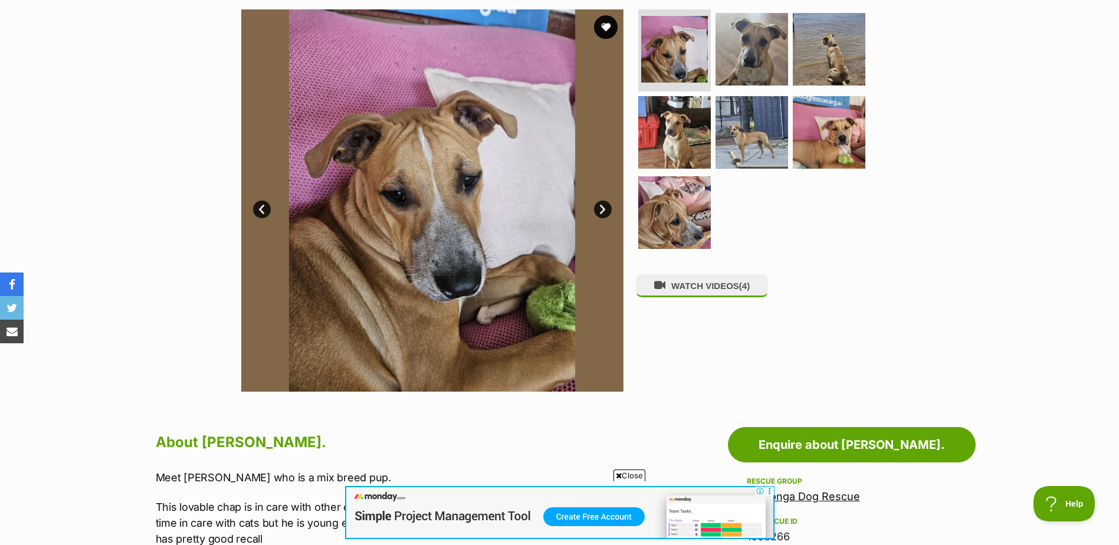
click at [609, 209] on link "Next" at bounding box center [603, 210] width 18 height 18
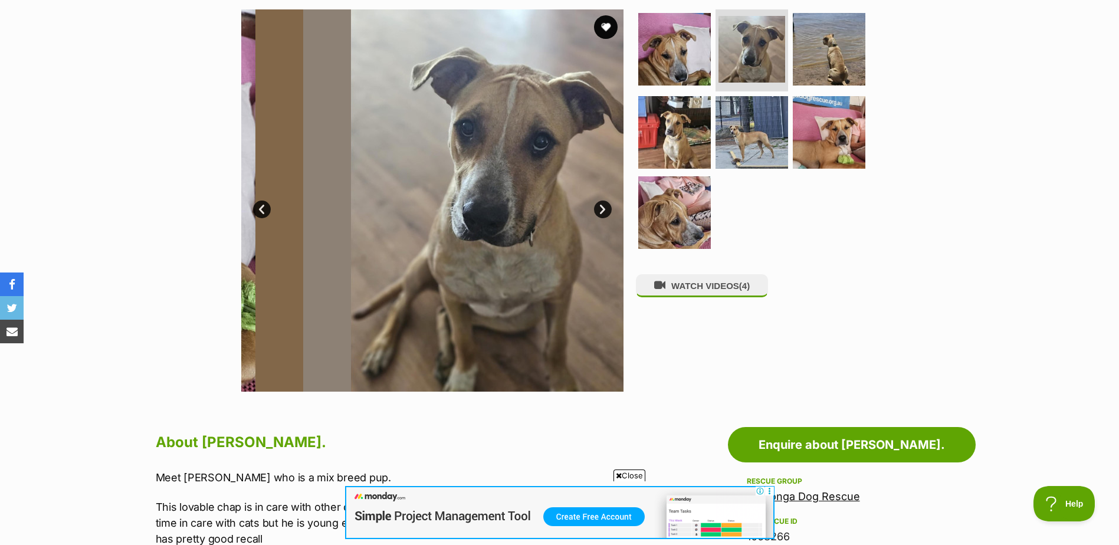
scroll to position [0, 0]
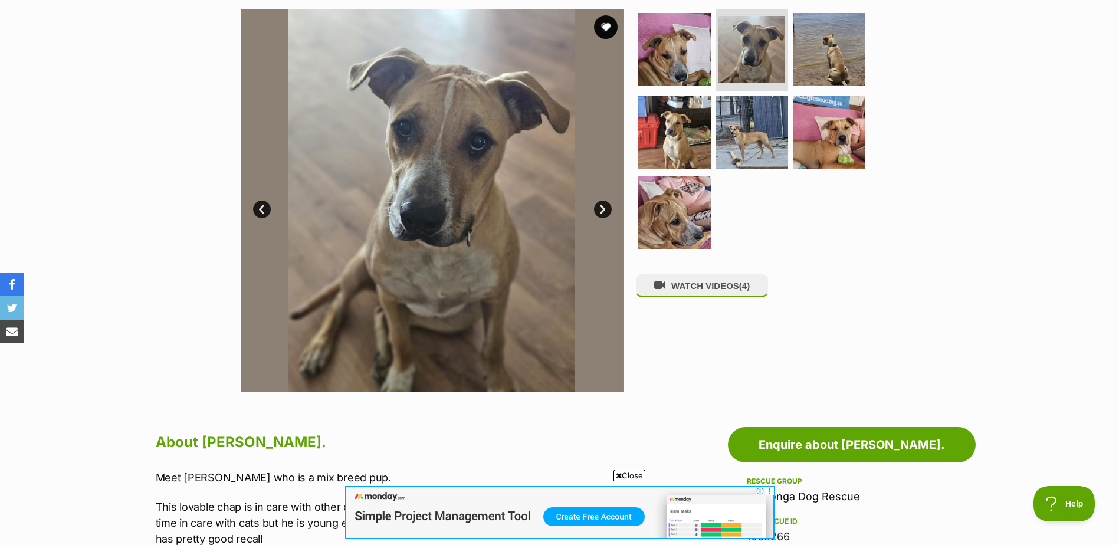
click at [609, 209] on link "Next" at bounding box center [603, 210] width 18 height 18
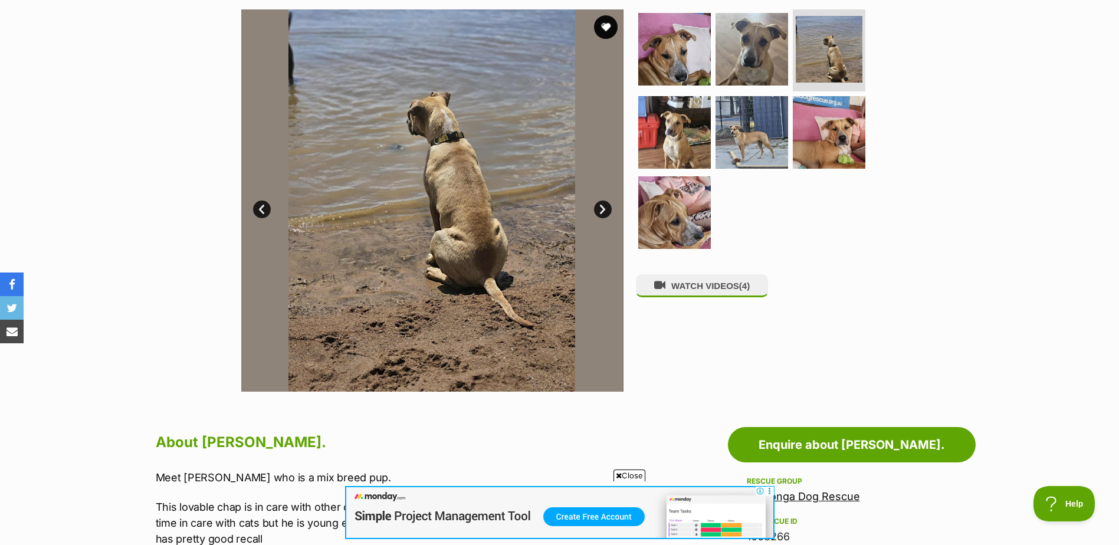
click at [609, 209] on link "Next" at bounding box center [603, 210] width 18 height 18
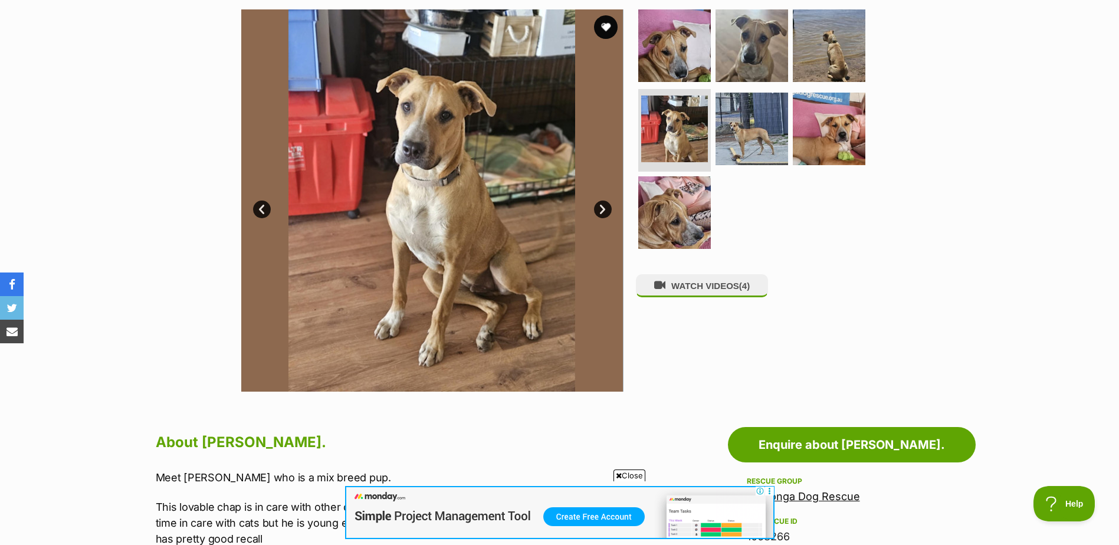
click at [609, 209] on link "Next" at bounding box center [603, 210] width 18 height 18
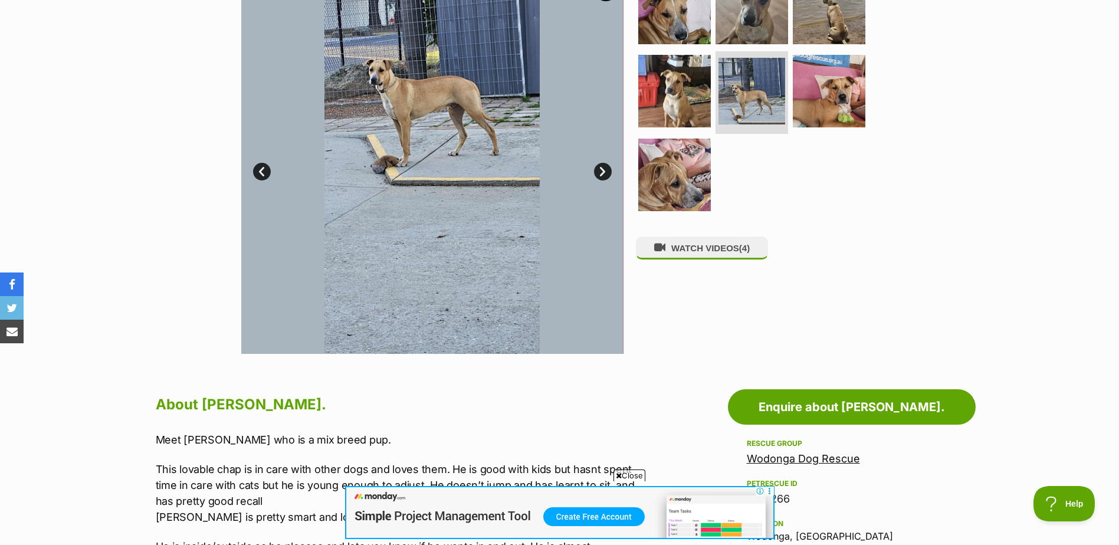
scroll to position [295, 0]
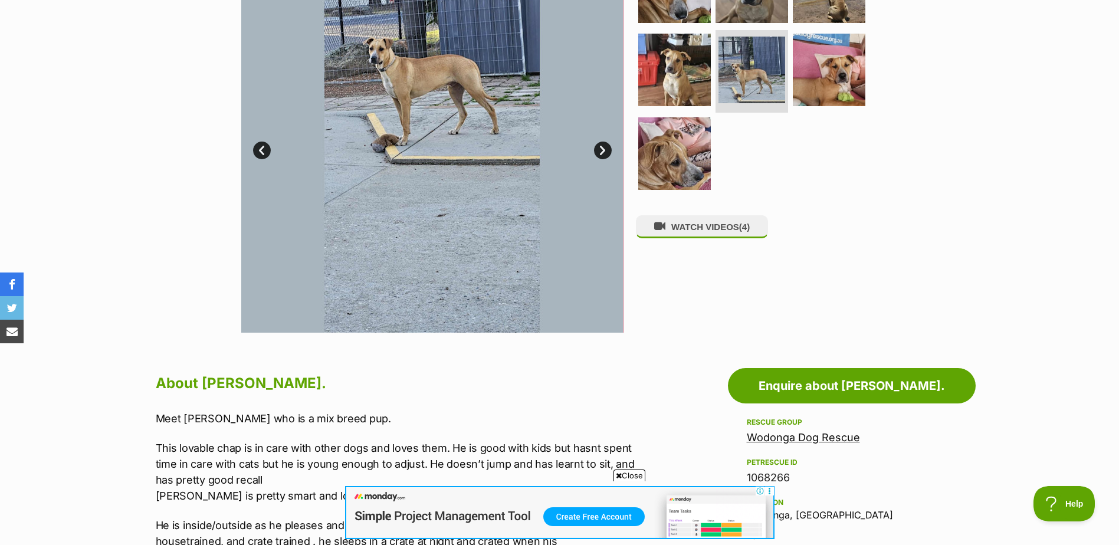
click at [602, 154] on link "Next" at bounding box center [603, 151] width 18 height 18
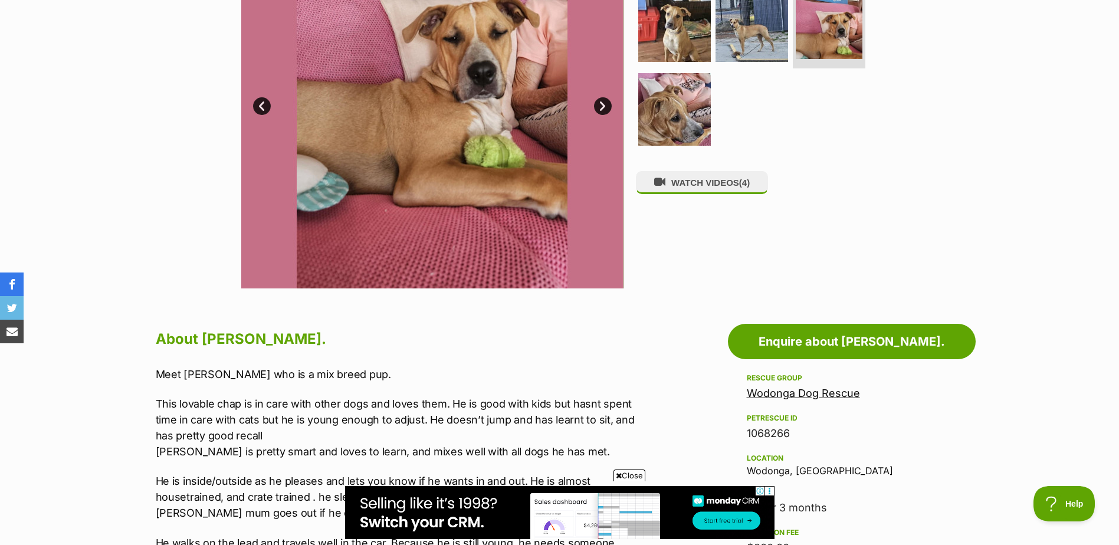
scroll to position [118, 0]
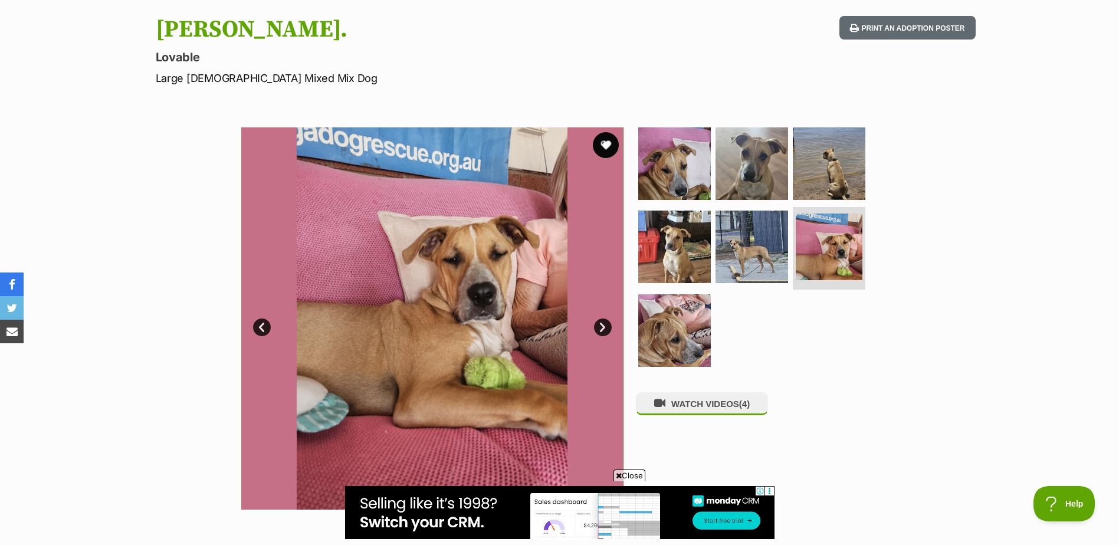
click at [605, 150] on button "favourite" at bounding box center [606, 145] width 26 height 26
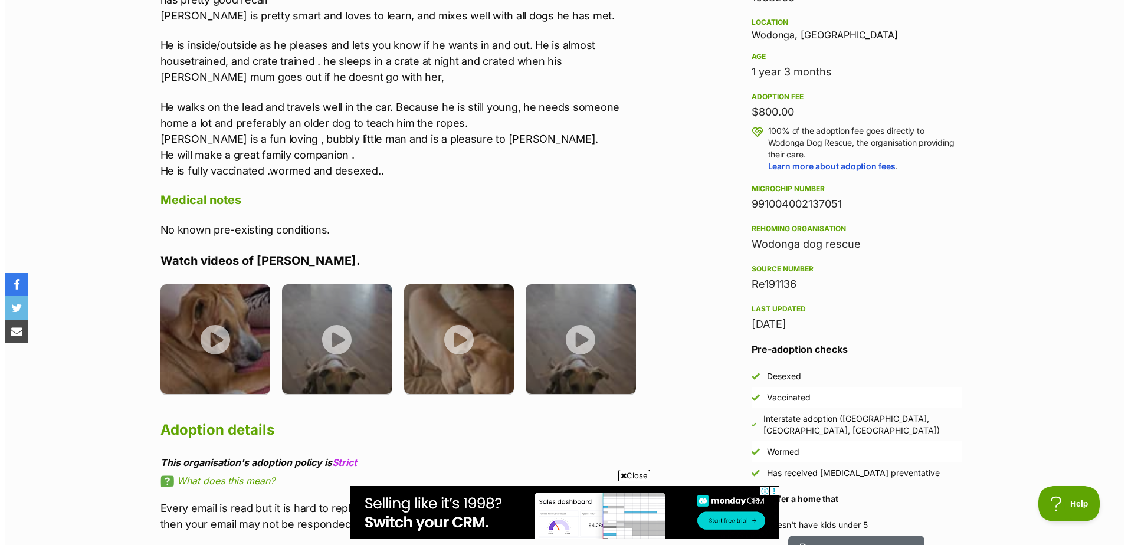
scroll to position [826, 0]
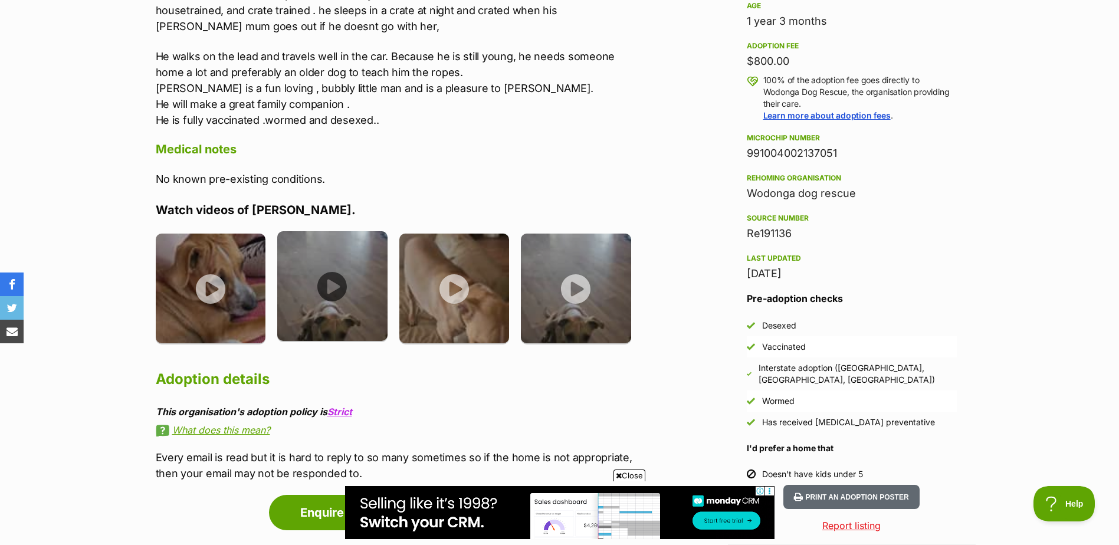
click at [339, 286] on img at bounding box center [332, 286] width 110 height 110
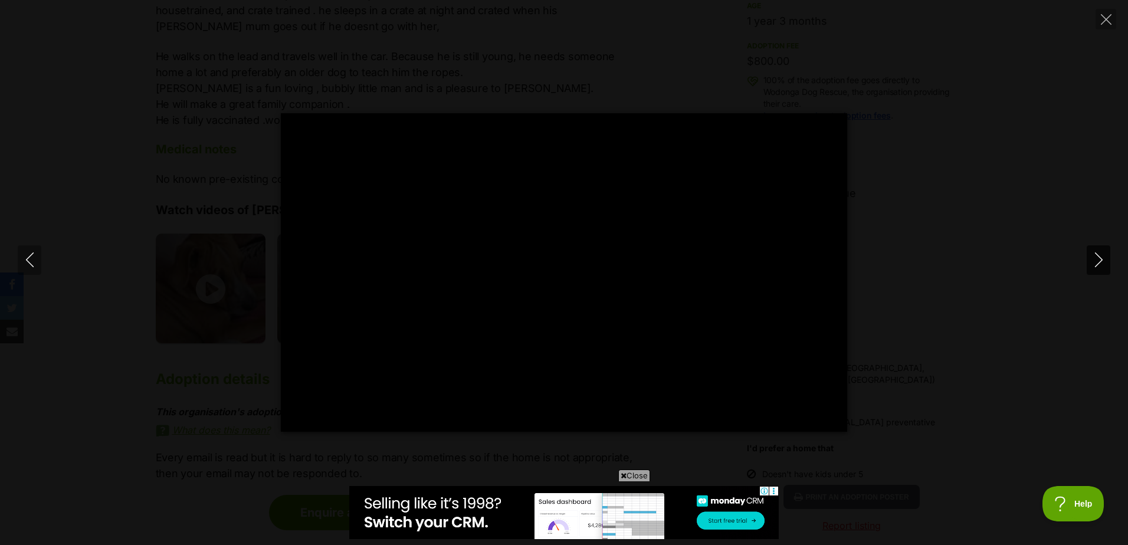
scroll to position [0, 0]
click at [1099, 261] on icon "Next" at bounding box center [1098, 259] width 15 height 15
type input "35.83"
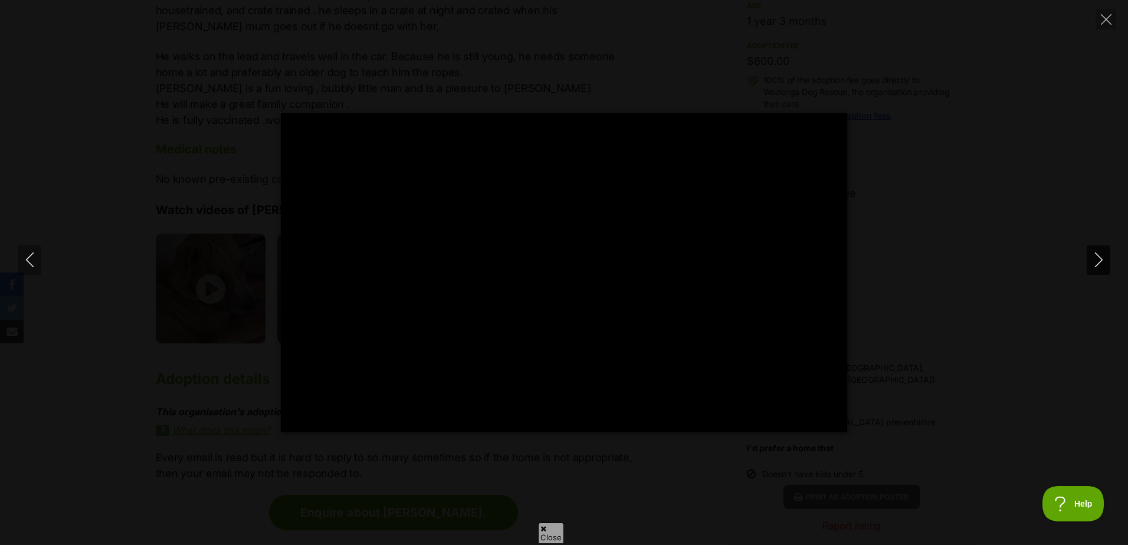
click at [1095, 260] on icon "Next" at bounding box center [1098, 259] width 15 height 15
type input "47.77"
click at [1098, 263] on icon "Next" at bounding box center [1098, 259] width 15 height 15
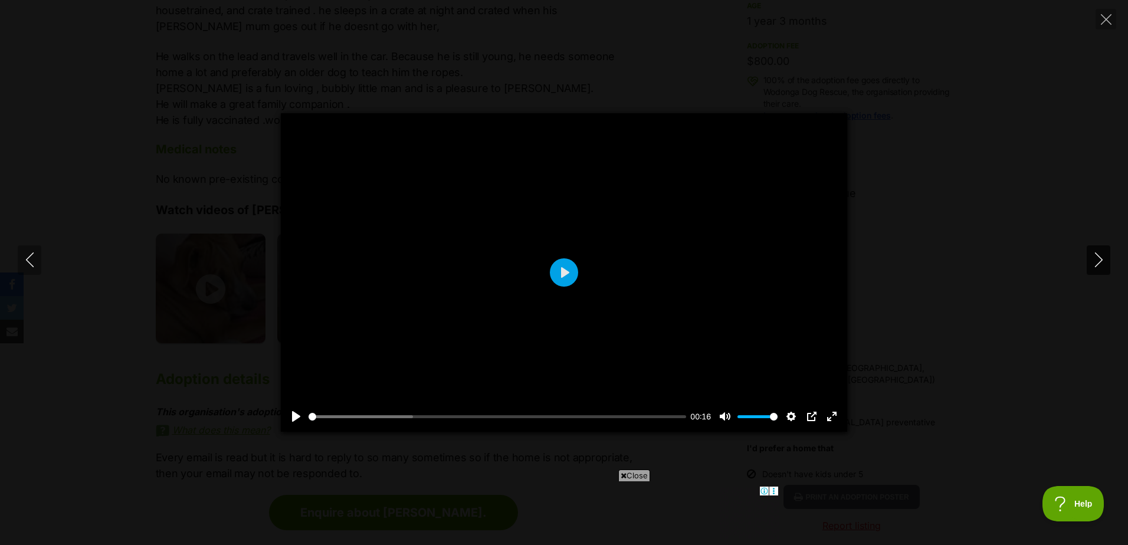
type input "15.05"
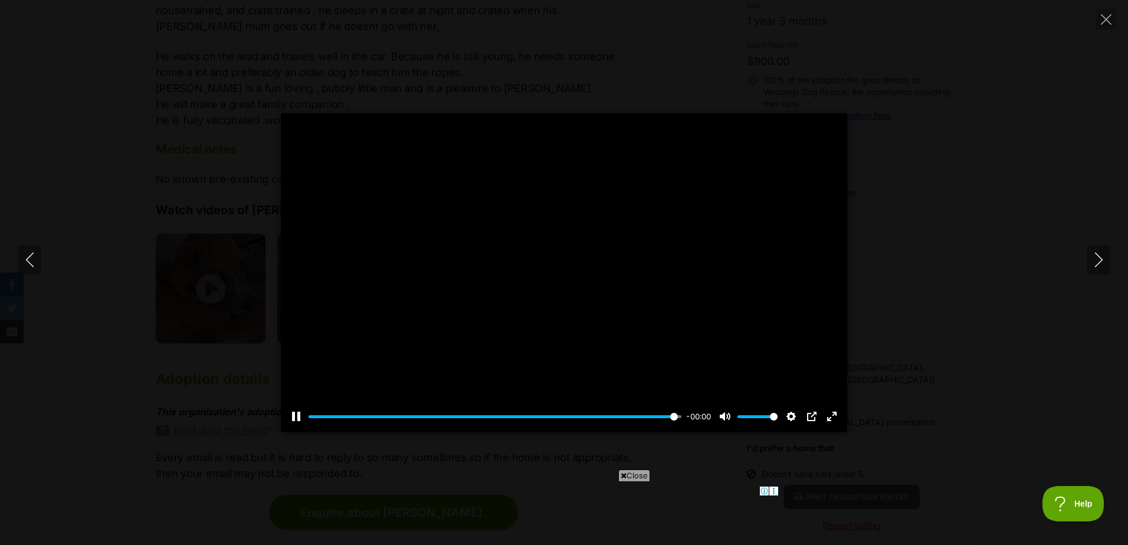
type input "100"
click at [1104, 15] on icon "Close" at bounding box center [1106, 19] width 11 height 11
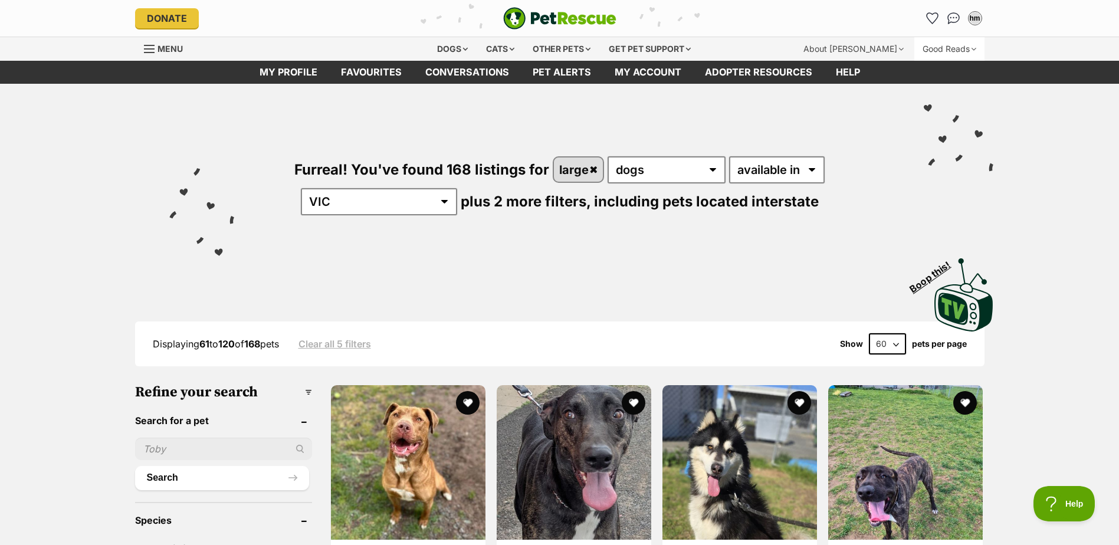
drag, startPoint x: 933, startPoint y: 12, endPoint x: 934, endPoint y: 49, distance: 36.6
click at [933, 12] on icon "Favourites" at bounding box center [932, 18] width 12 height 12
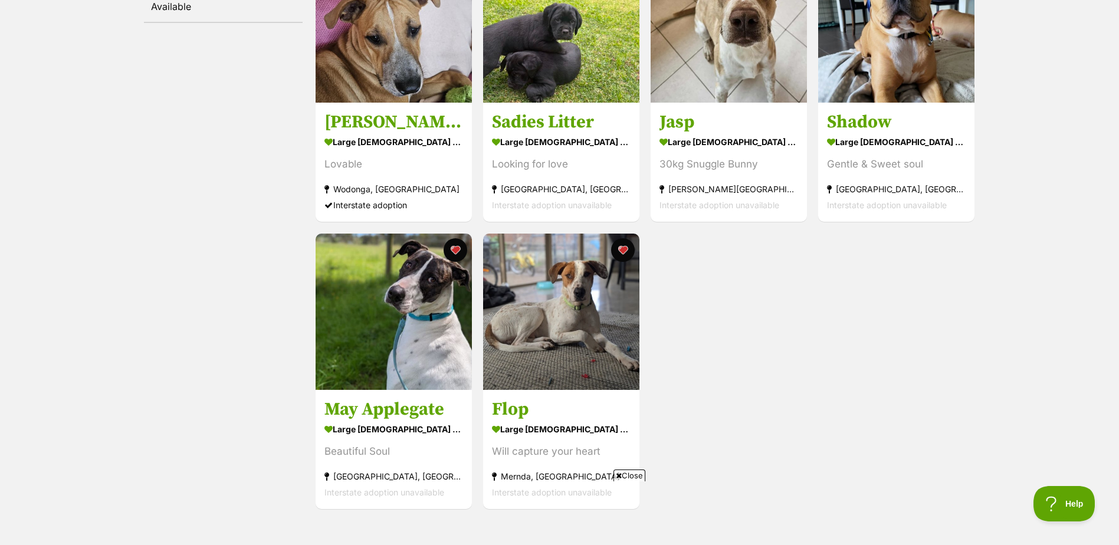
scroll to position [236, 0]
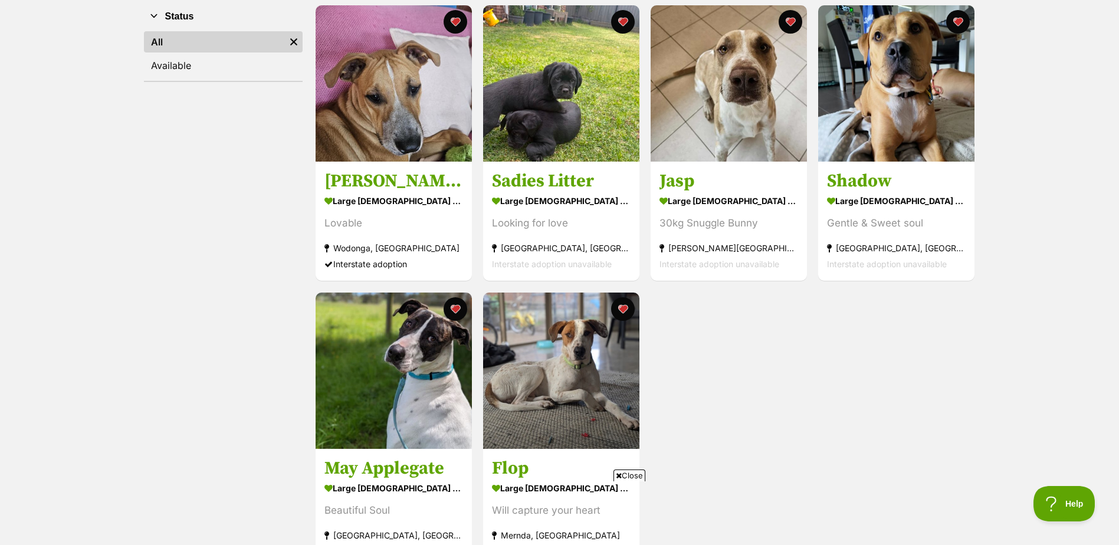
click at [625, 478] on span "Close" at bounding box center [630, 476] width 32 height 12
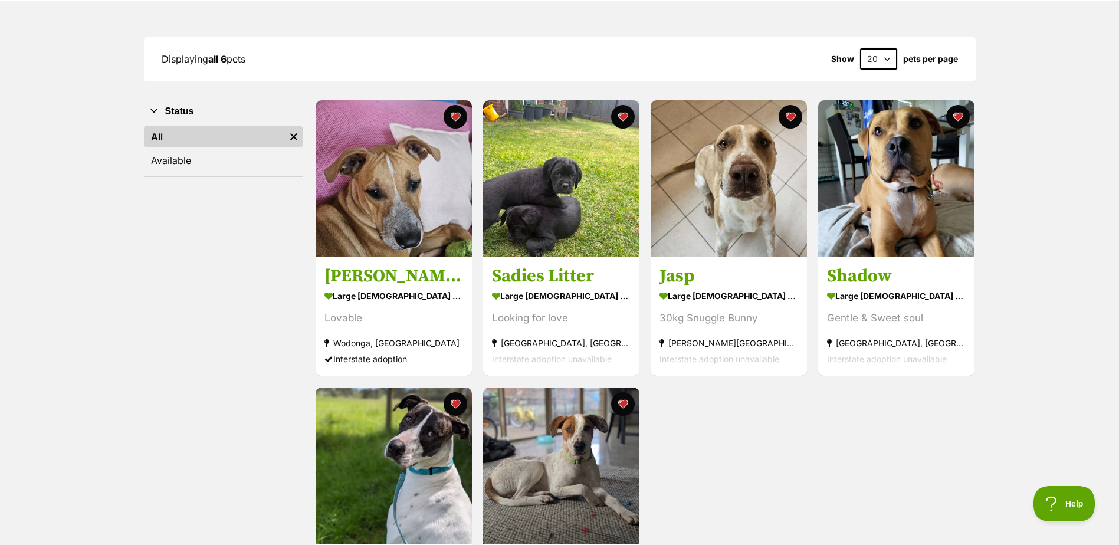
scroll to position [0, 0]
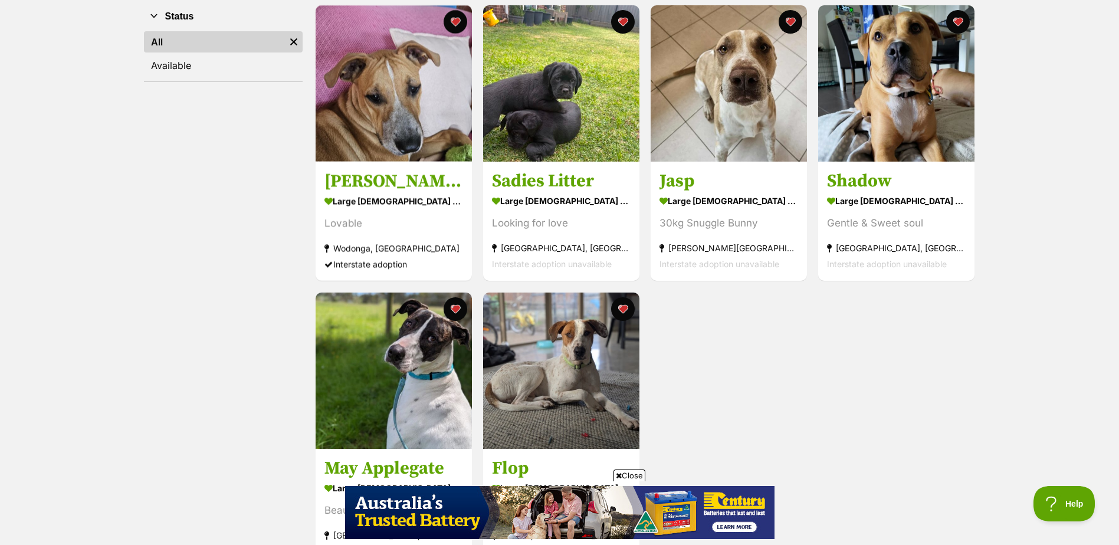
click at [195, 236] on div "Status All Remove filter Available" at bounding box center [223, 286] width 159 height 565
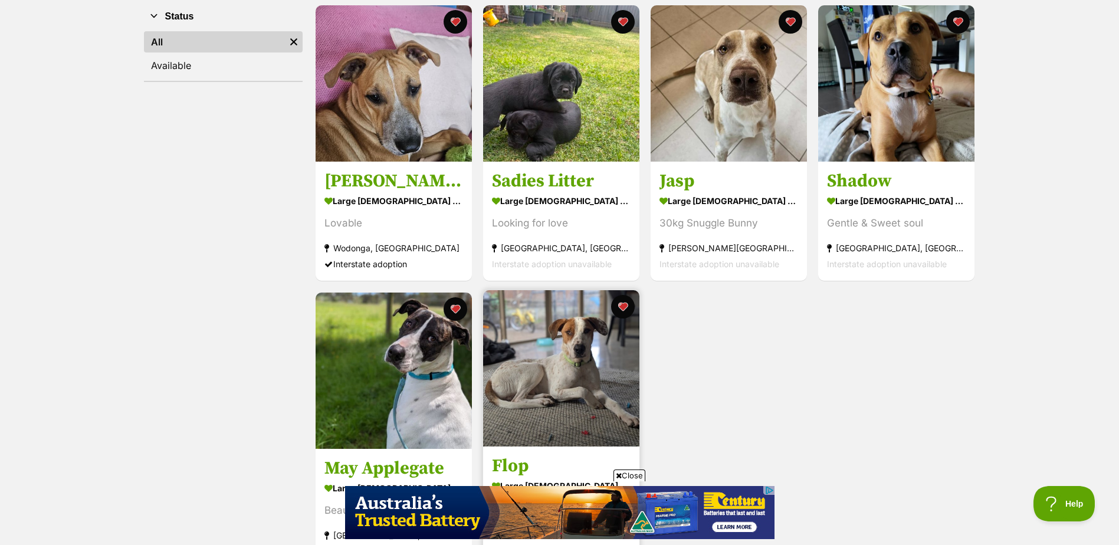
click at [620, 475] on icon at bounding box center [619, 476] width 6 height 8
